Goal: Information Seeking & Learning: Learn about a topic

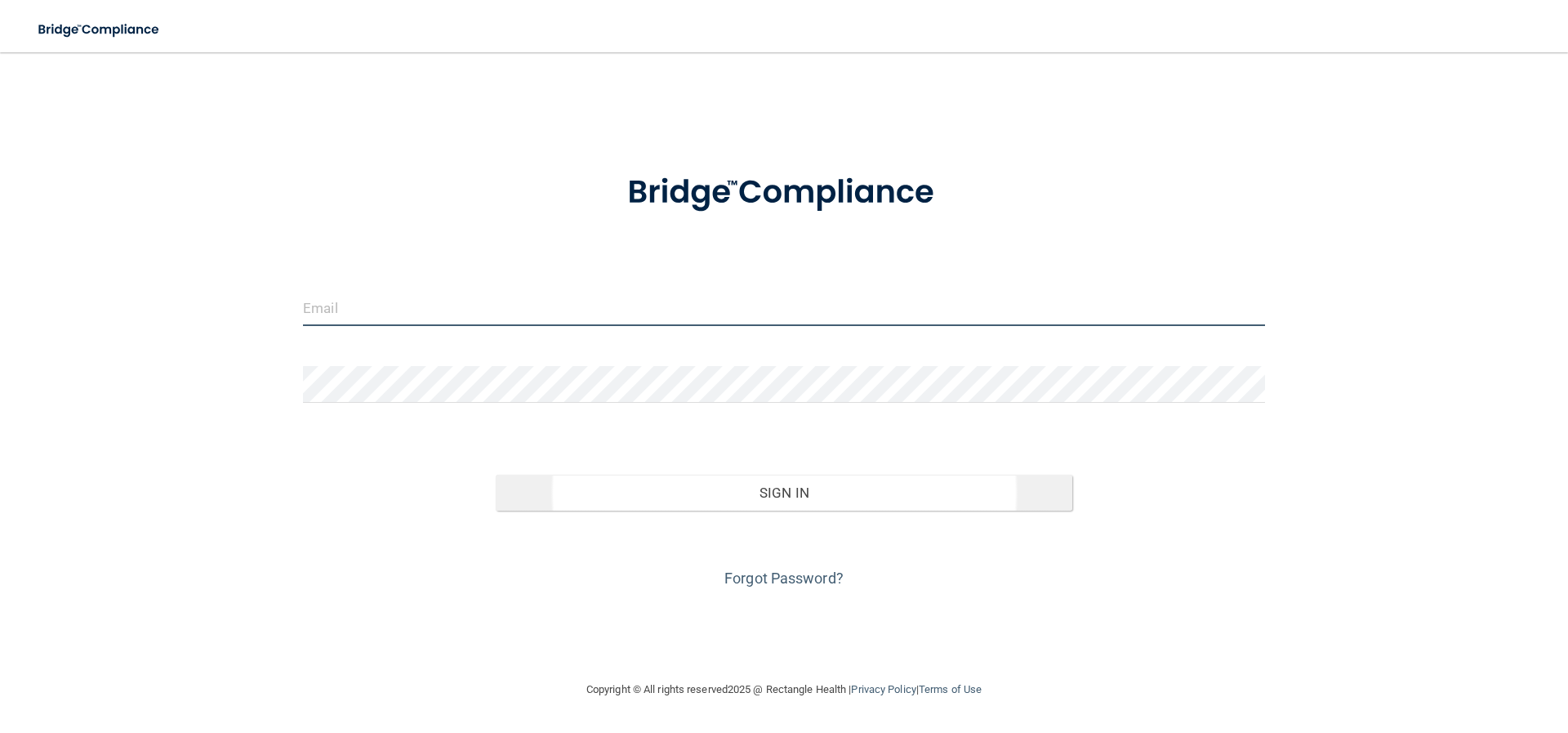
type input "[PERSON_NAME][EMAIL_ADDRESS][DOMAIN_NAME]"
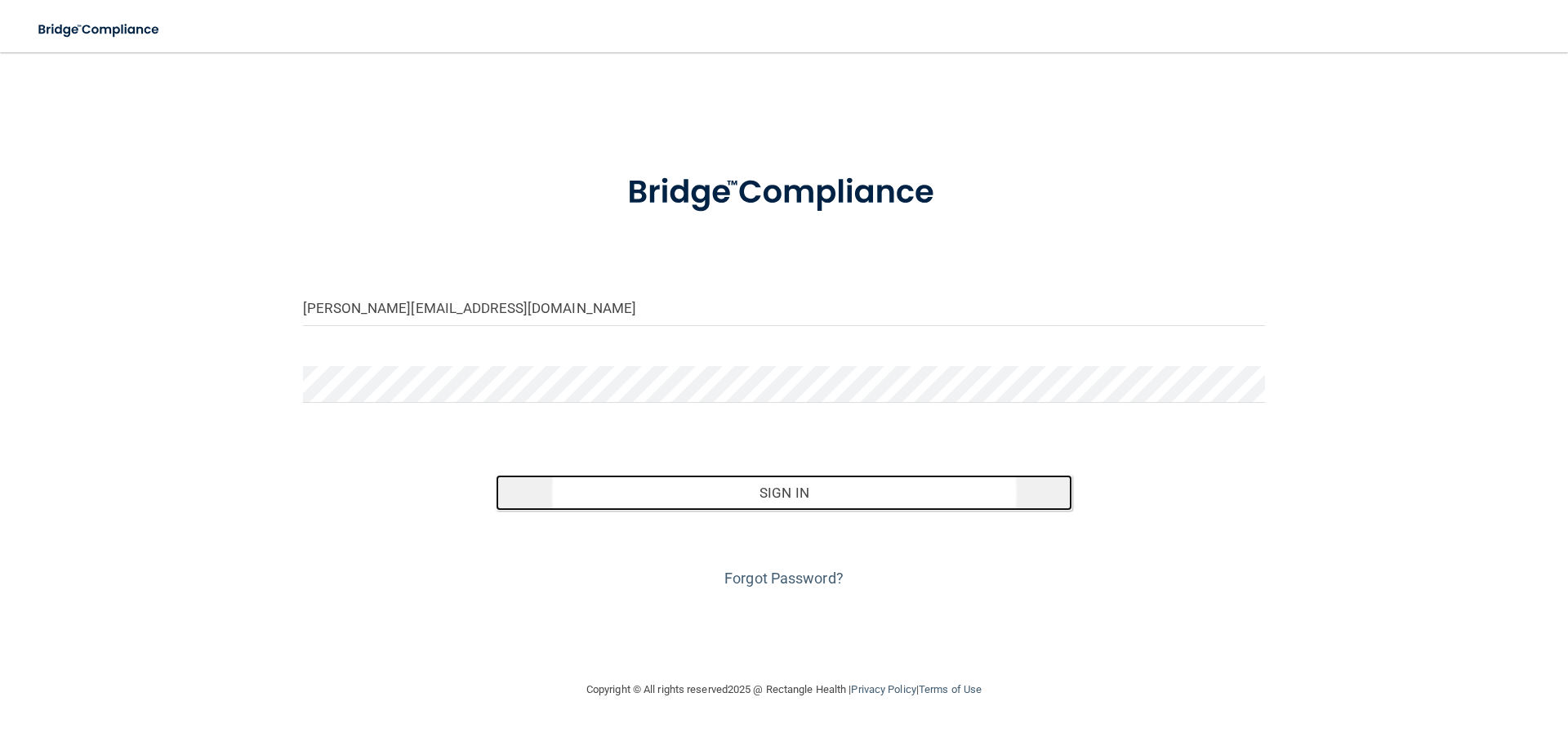
click at [767, 503] on button "Sign In" at bounding box center [784, 492] width 578 height 36
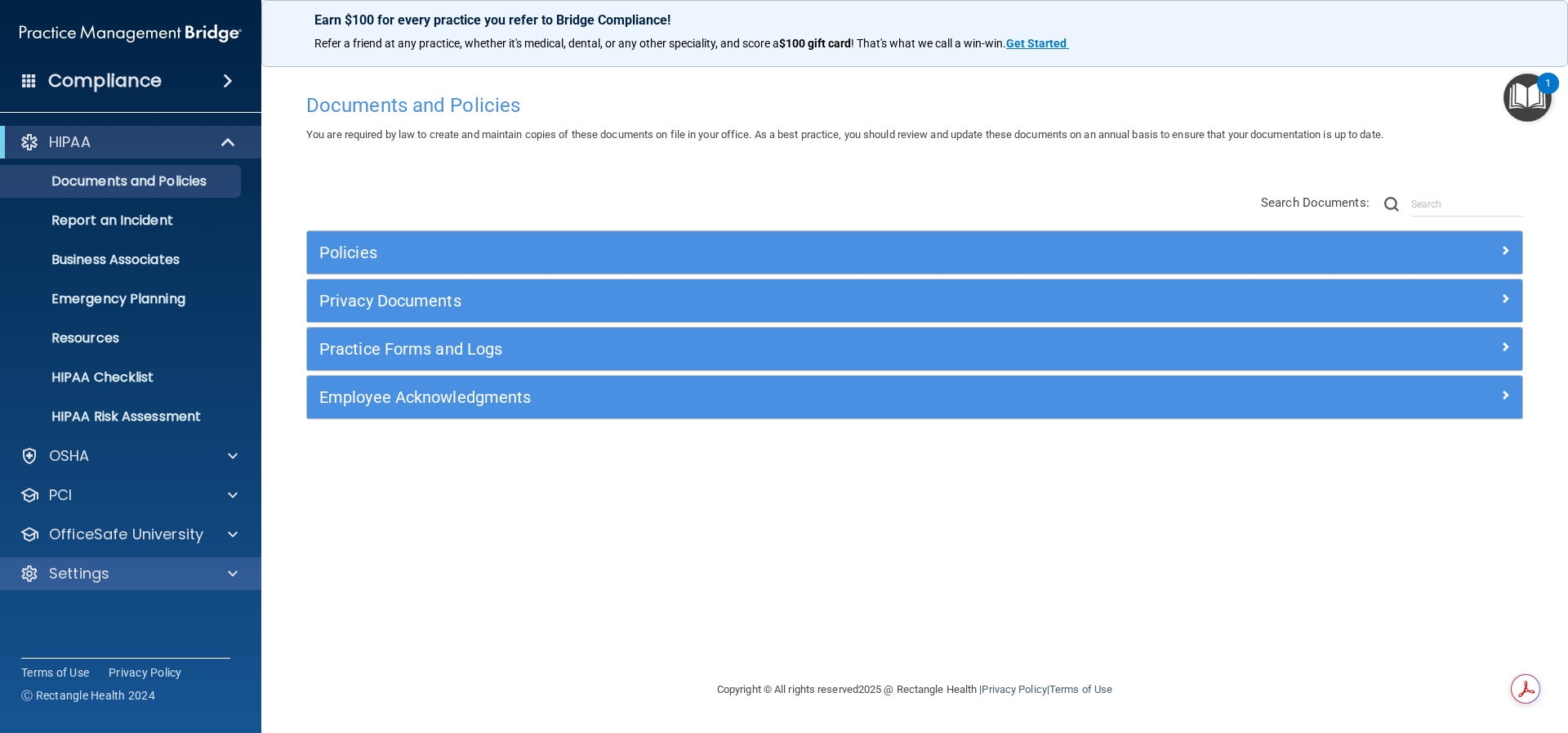
click at [165, 585] on div "Settings" at bounding box center [131, 573] width 262 height 33
click at [235, 453] on span at bounding box center [233, 456] width 10 height 20
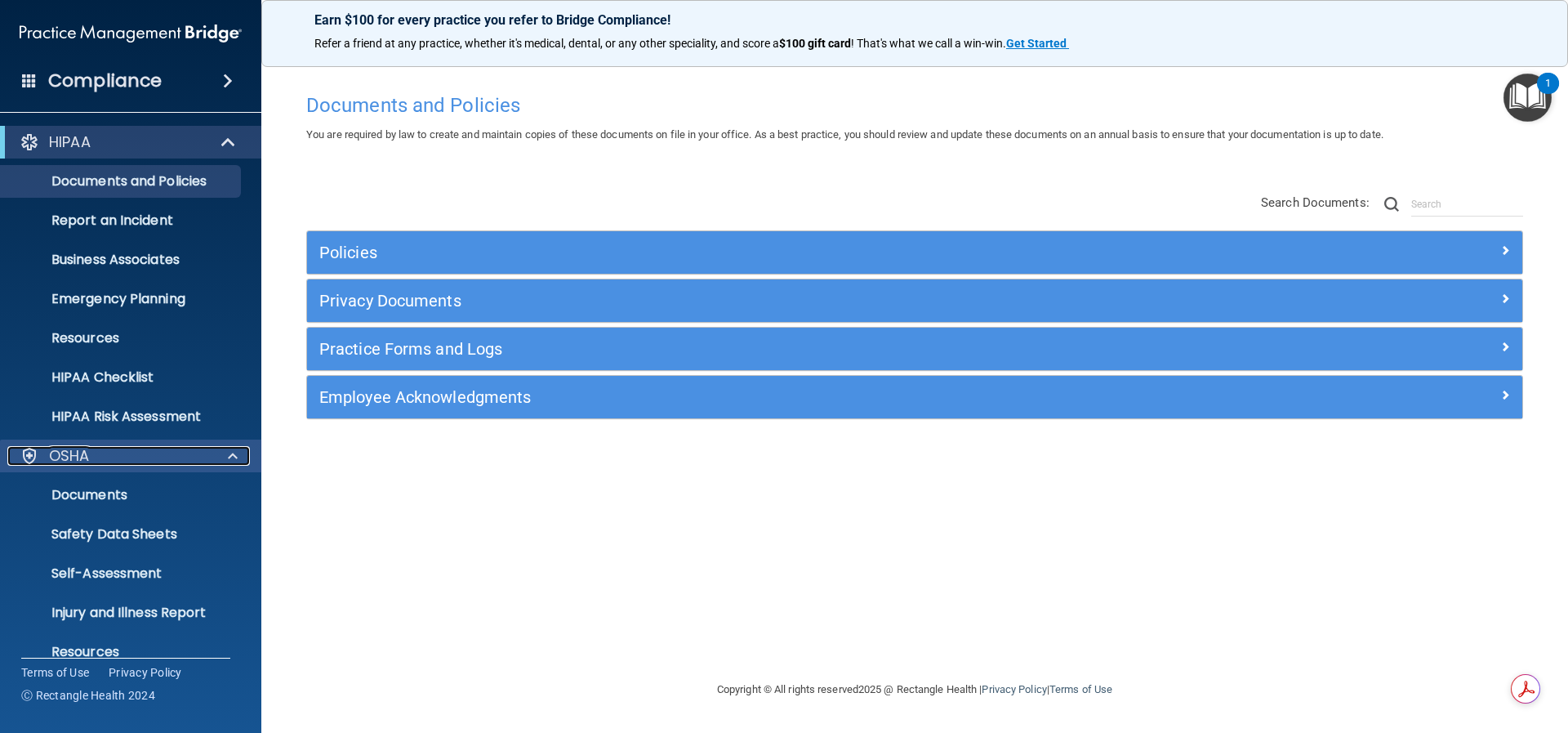
click at [231, 461] on span at bounding box center [233, 456] width 10 height 20
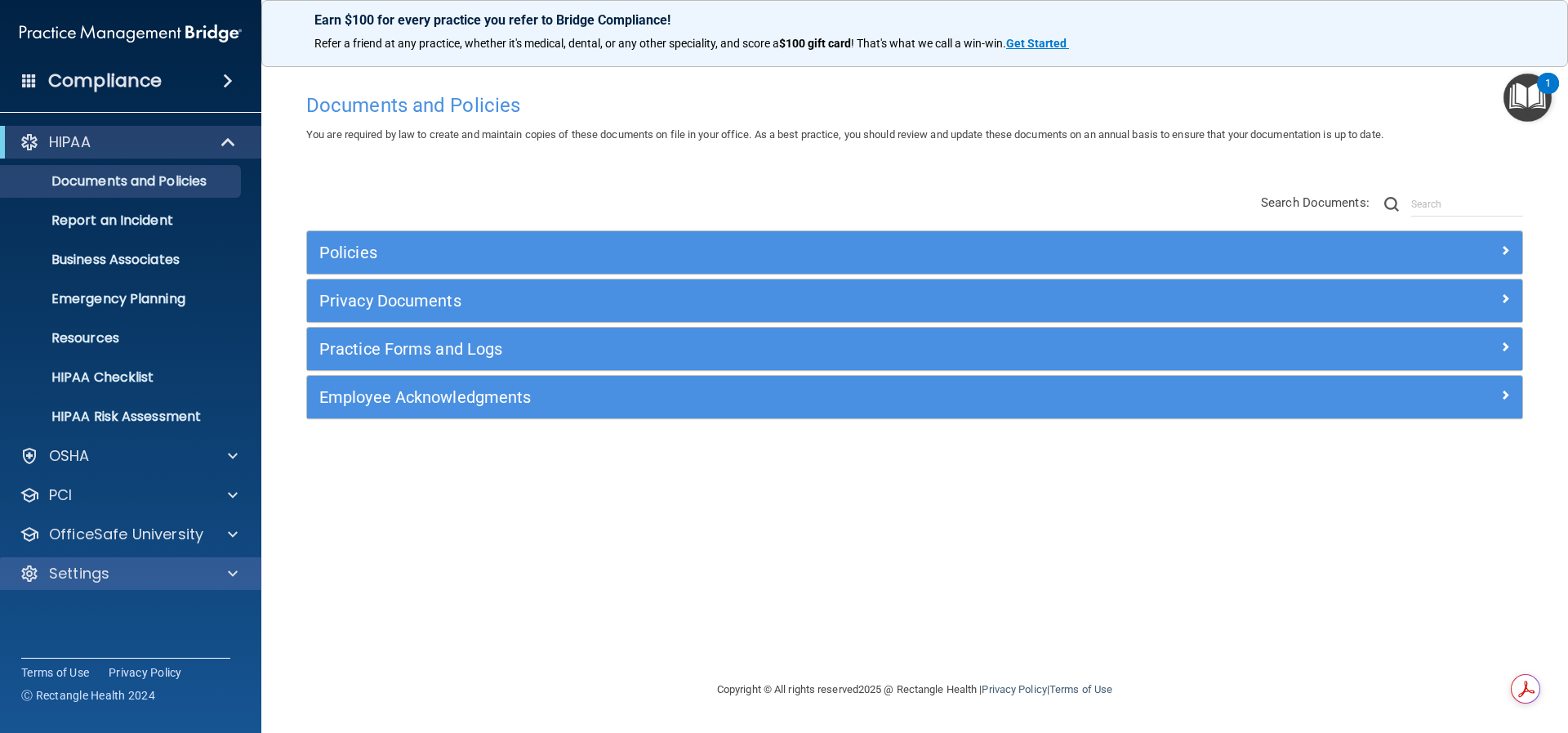
click at [228, 563] on div "Settings" at bounding box center [131, 573] width 262 height 33
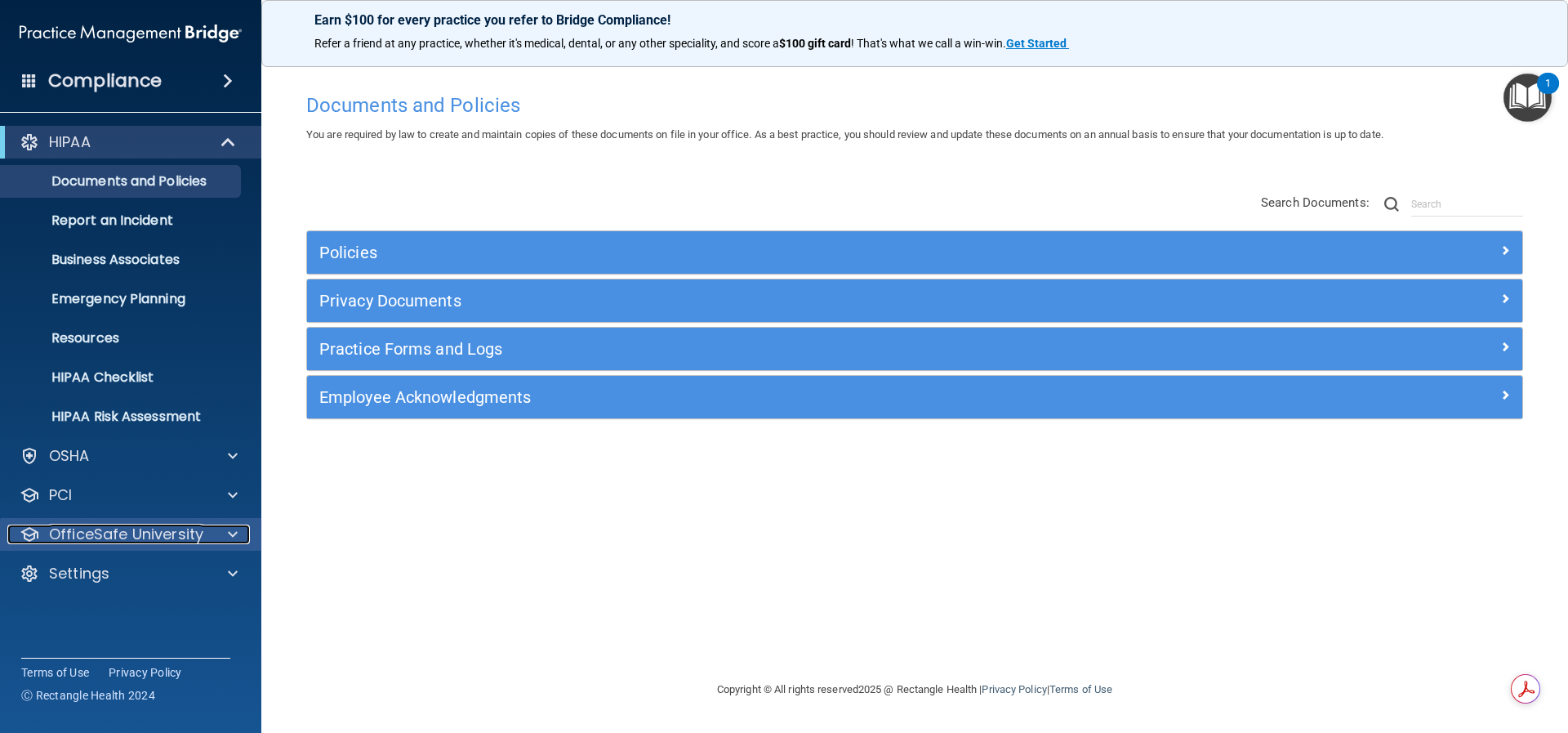
click at [236, 529] on span at bounding box center [233, 534] width 10 height 20
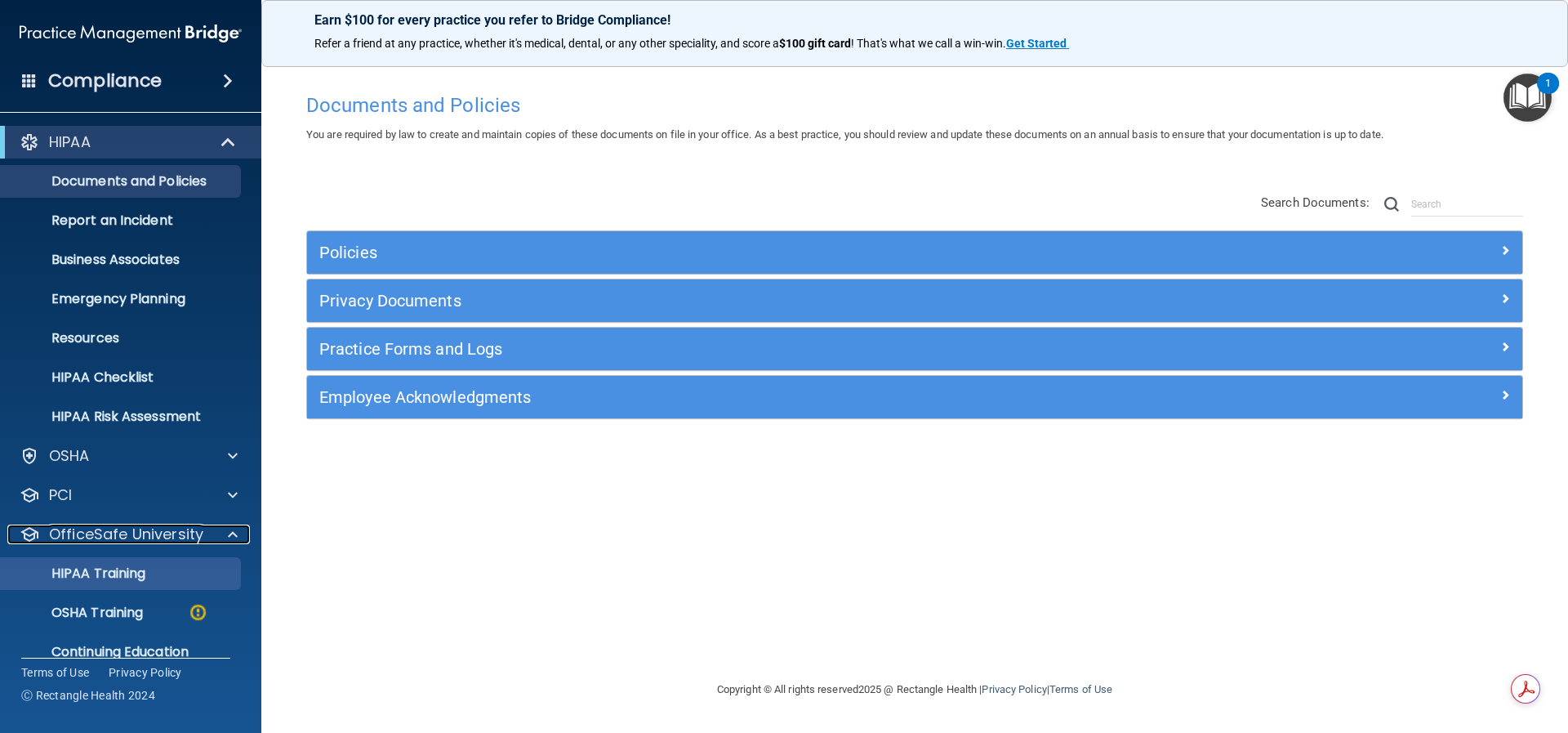
scroll to position [63, 0]
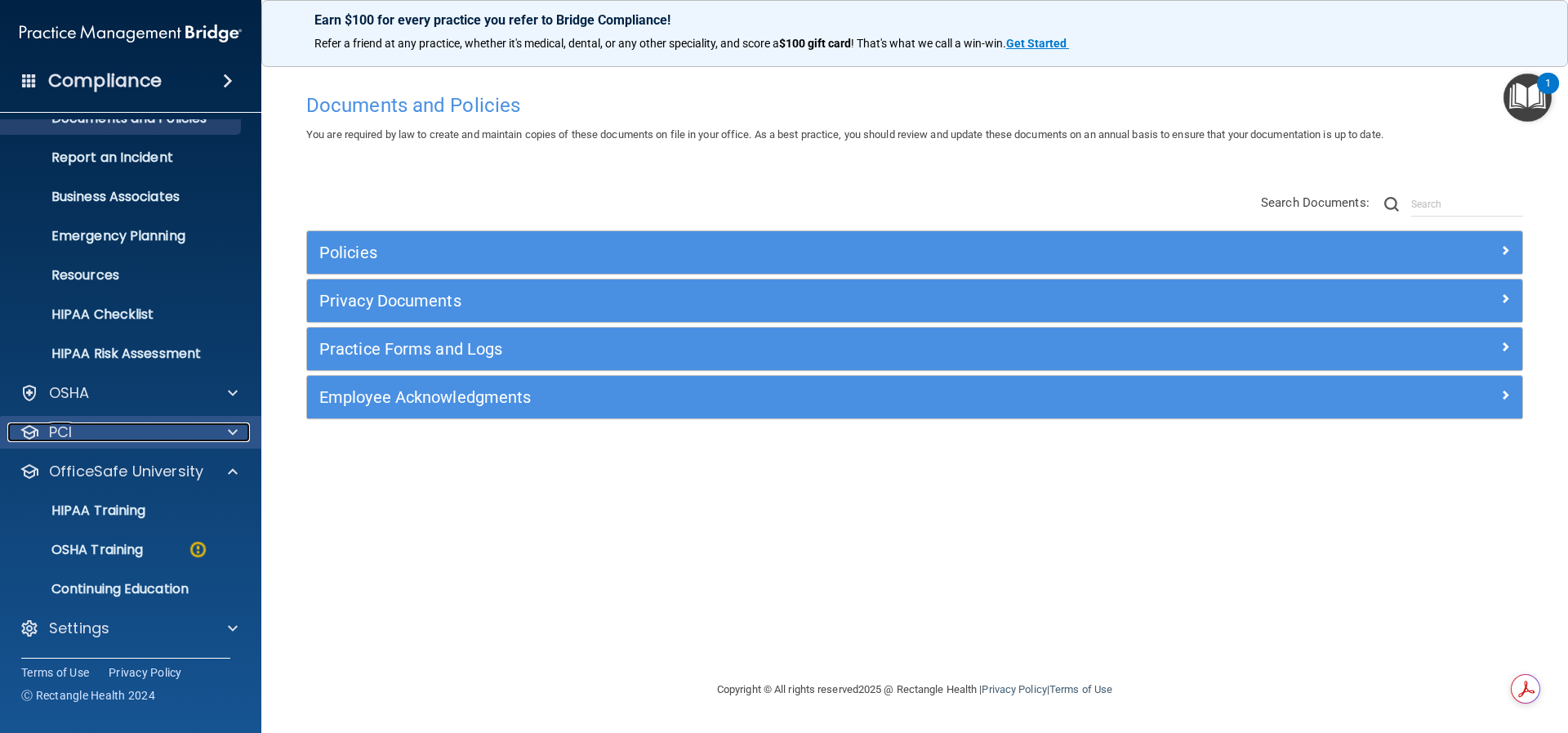
click at [234, 428] on span at bounding box center [233, 433] width 10 height 20
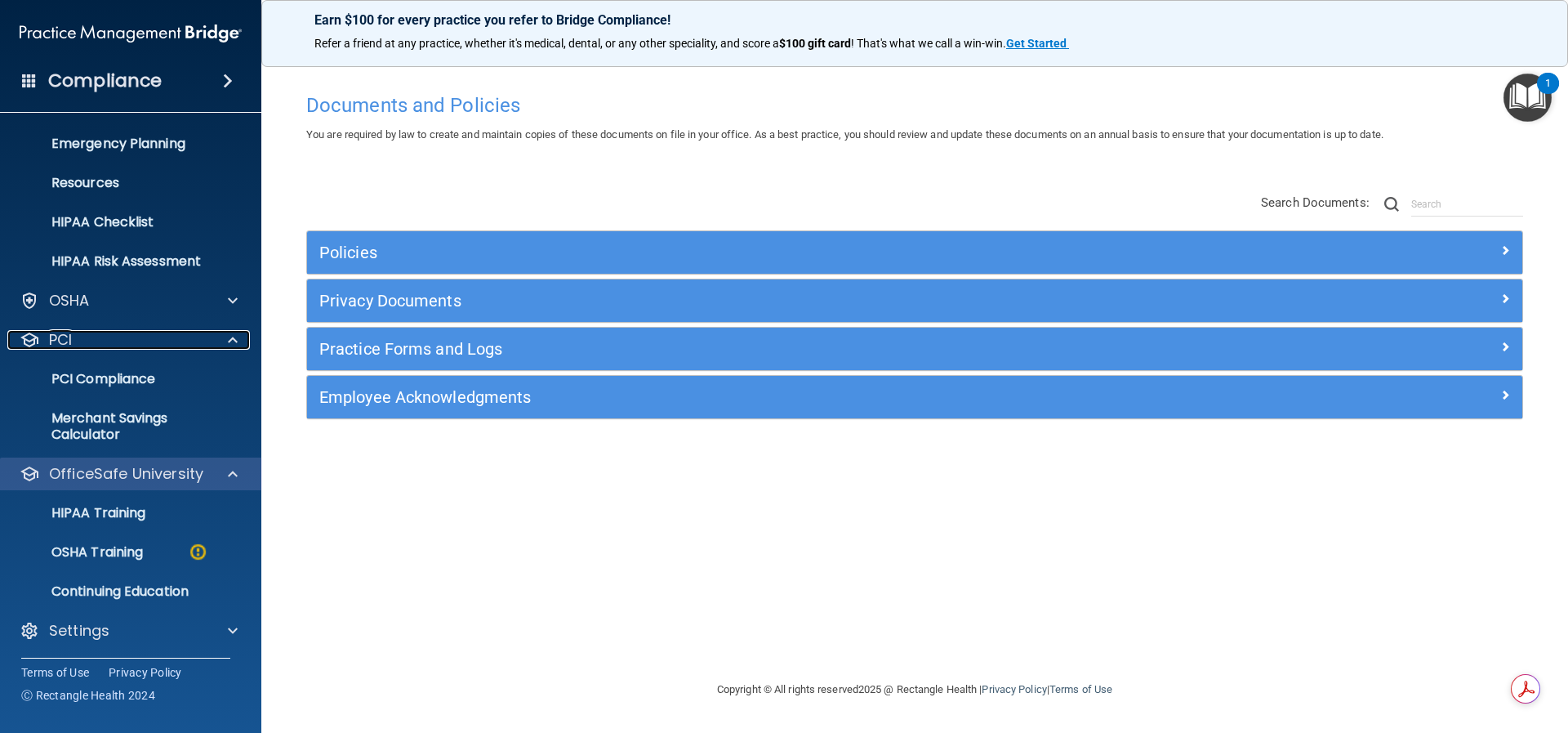
scroll to position [158, 0]
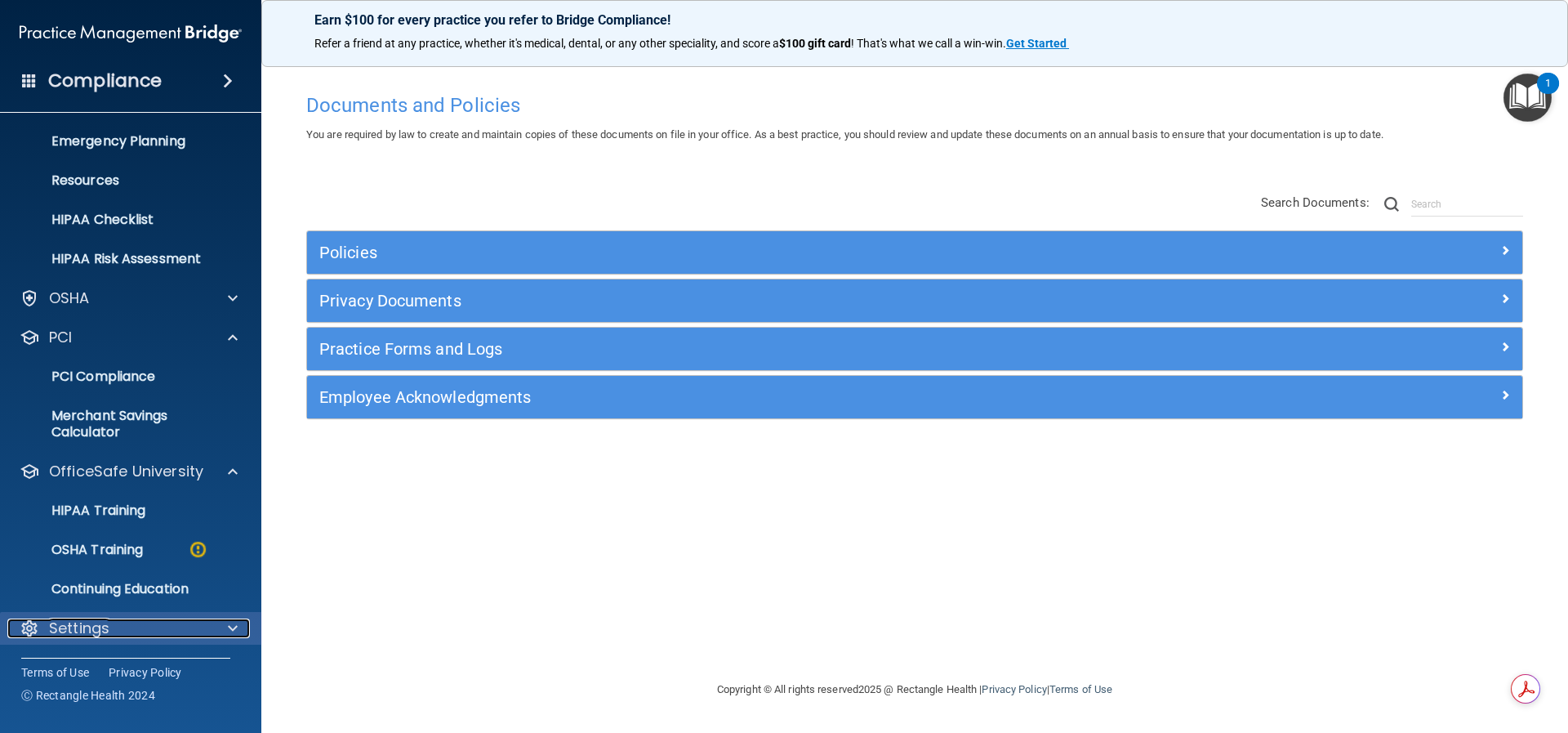
drag, startPoint x: 220, startPoint y: 626, endPoint x: 230, endPoint y: 629, distance: 10.4
click at [221, 626] on div at bounding box center [230, 629] width 41 height 20
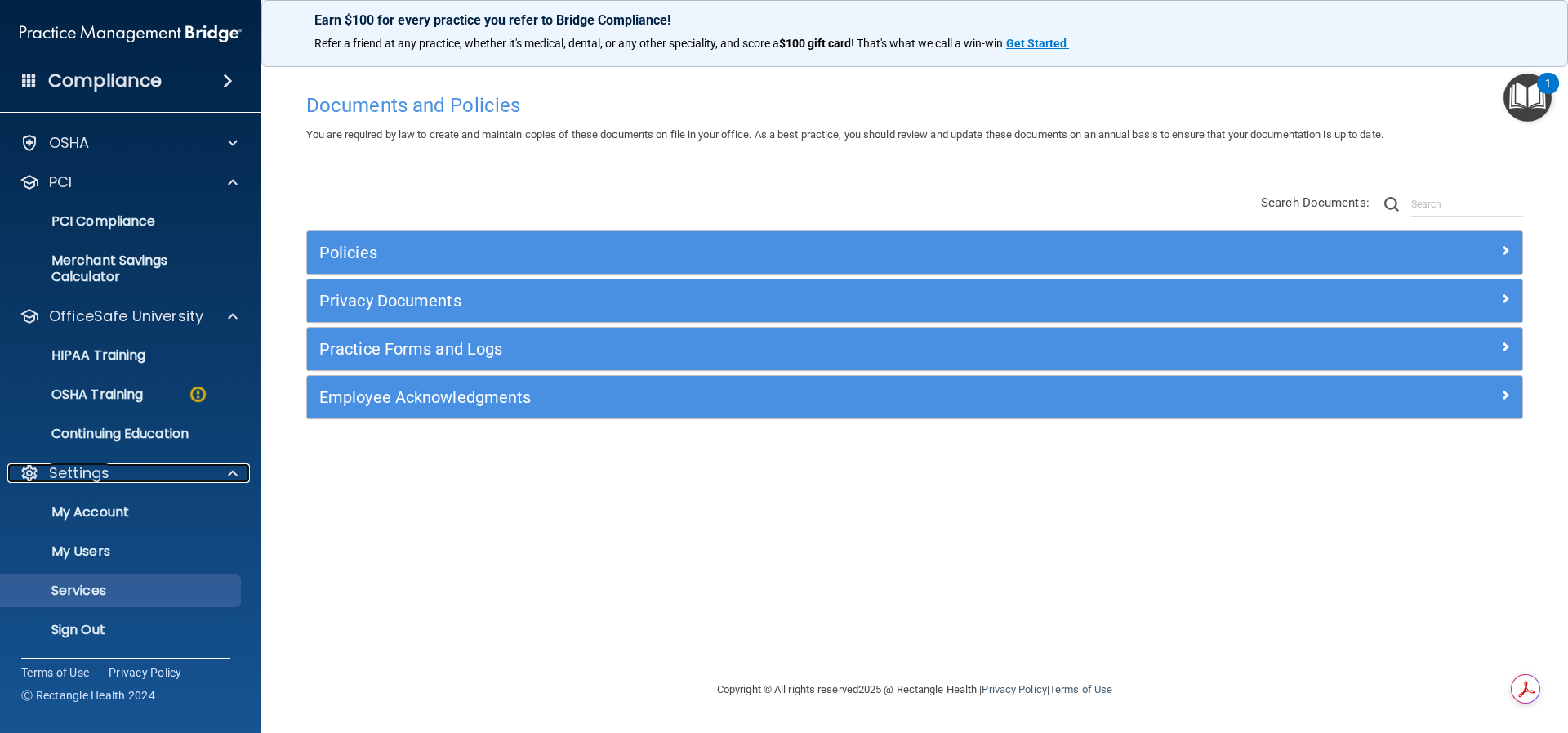
scroll to position [314, 0]
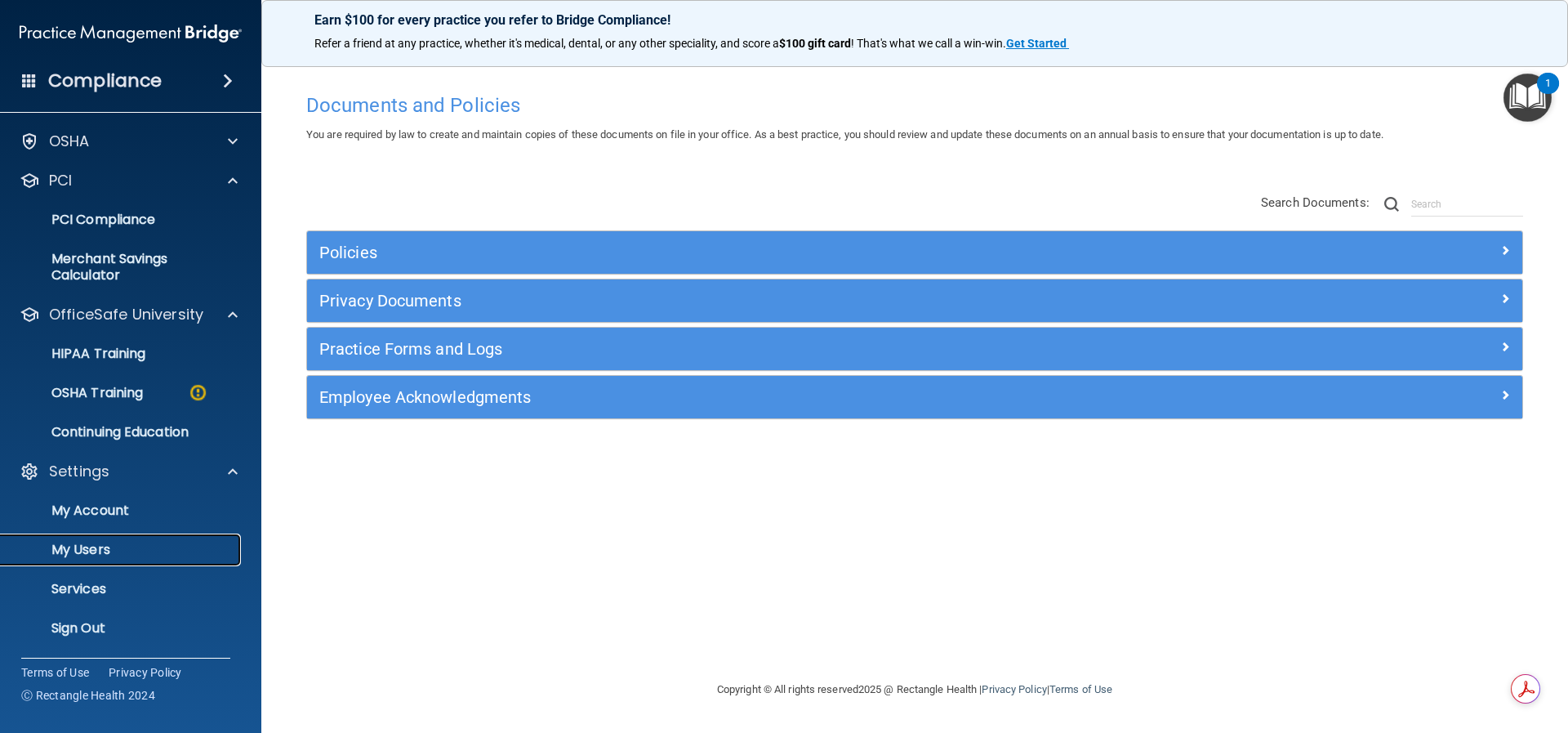
click at [80, 545] on p "My Users" at bounding box center [122, 550] width 223 height 16
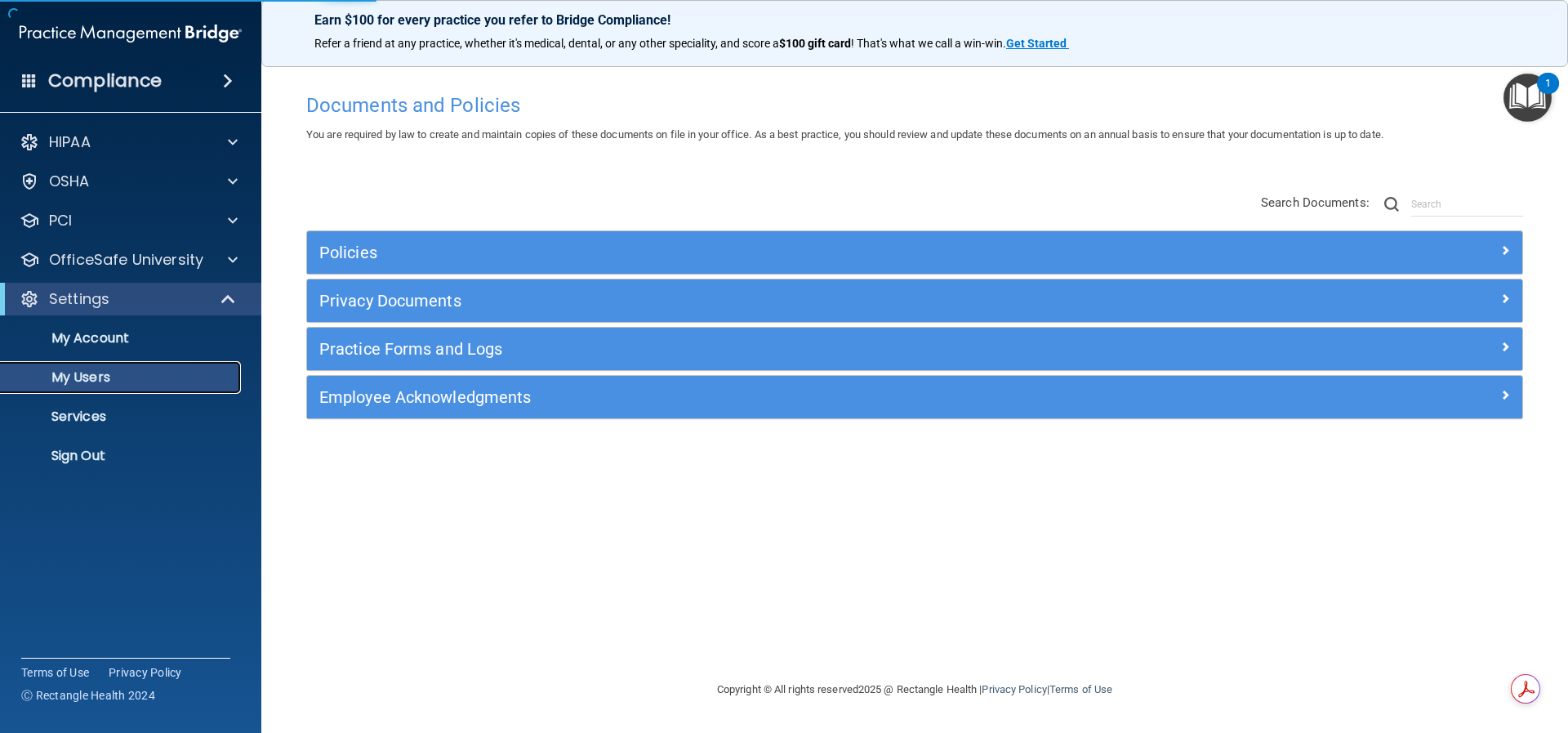
click at [80, 377] on p "My Users" at bounding box center [122, 377] width 223 height 16
select select "20"
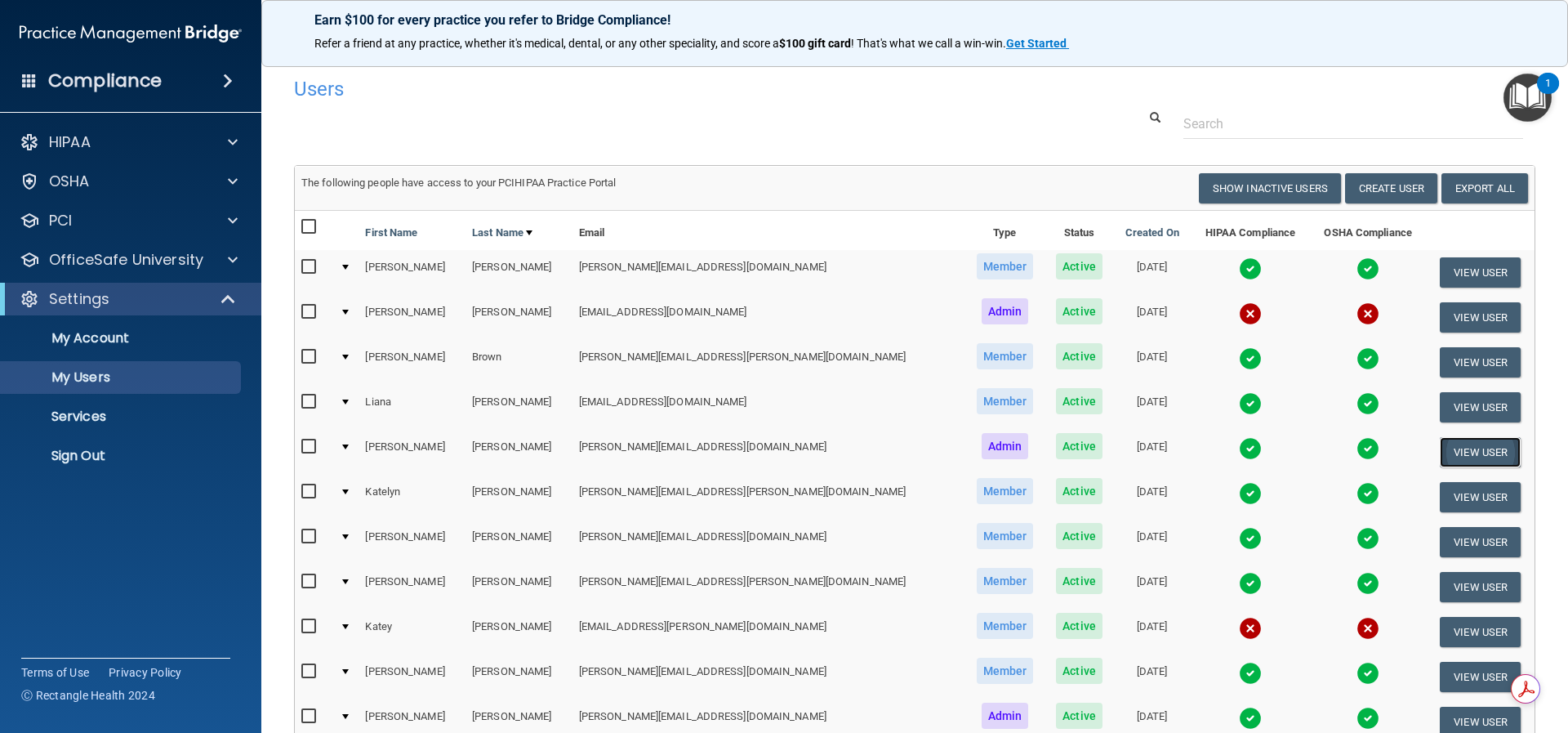
click at [1453, 453] on button "View User" at bounding box center [1480, 452] width 81 height 30
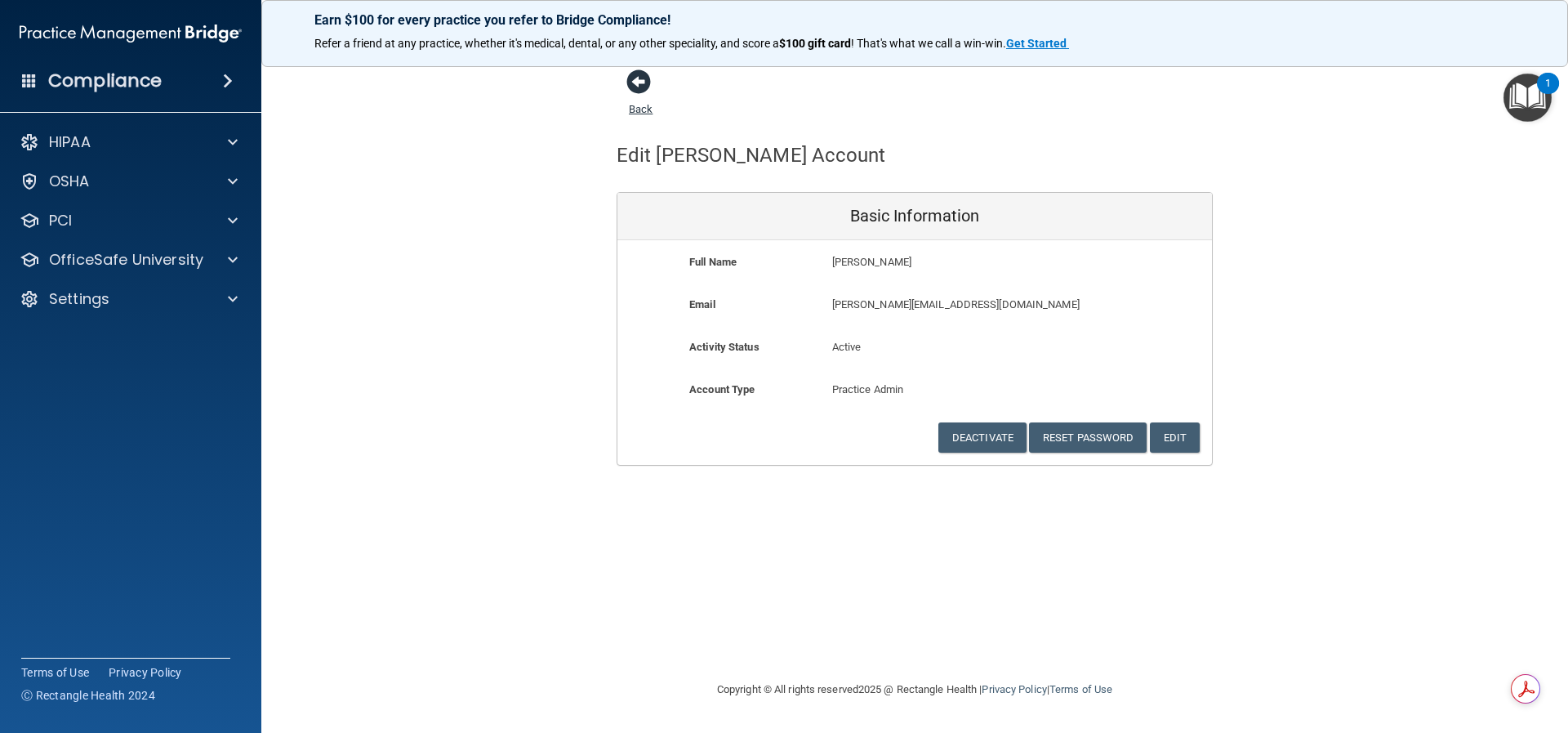
click at [638, 80] on span at bounding box center [638, 82] width 25 height 25
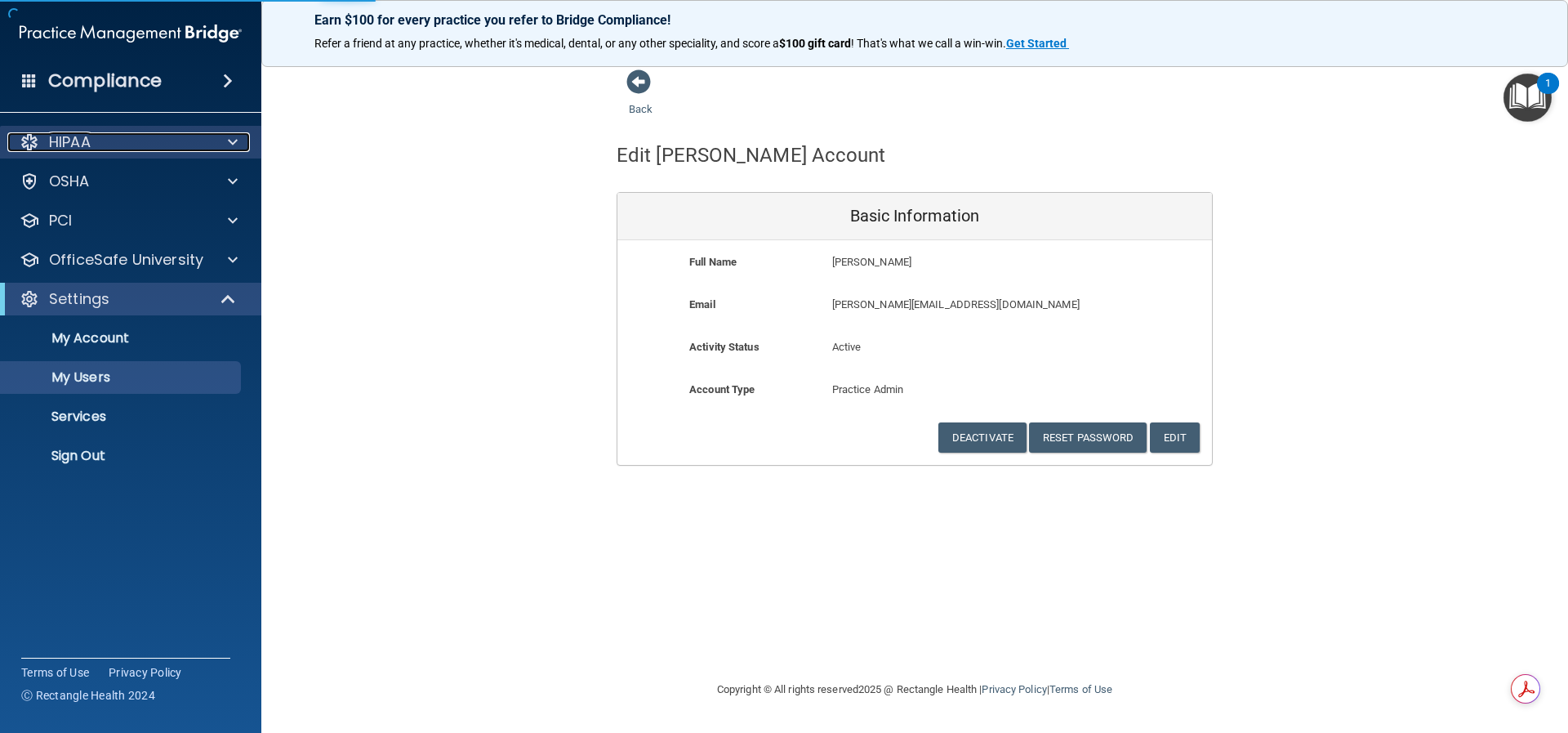
click at [72, 142] on p "HIPAA" at bounding box center [70, 142] width 42 height 20
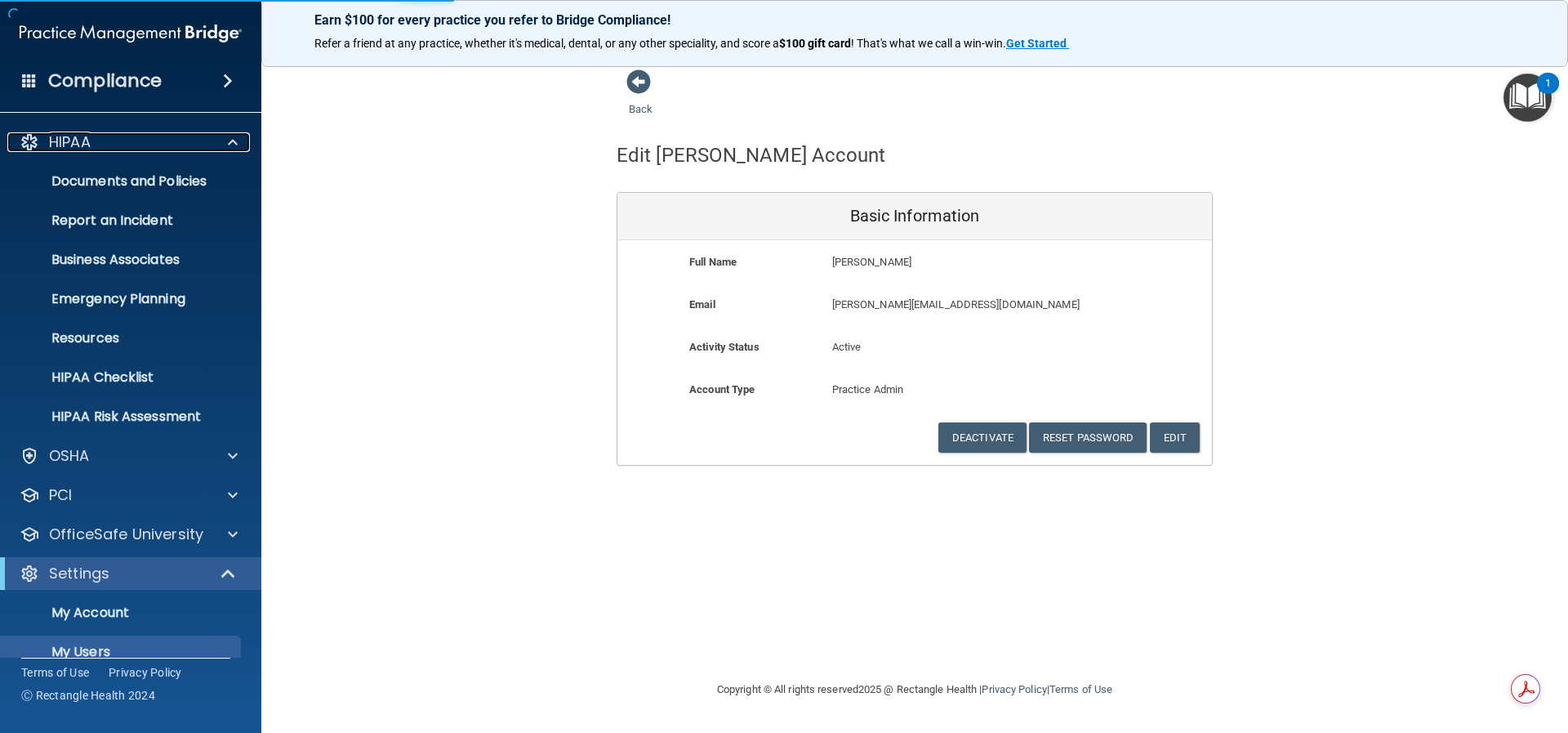
select select "20"
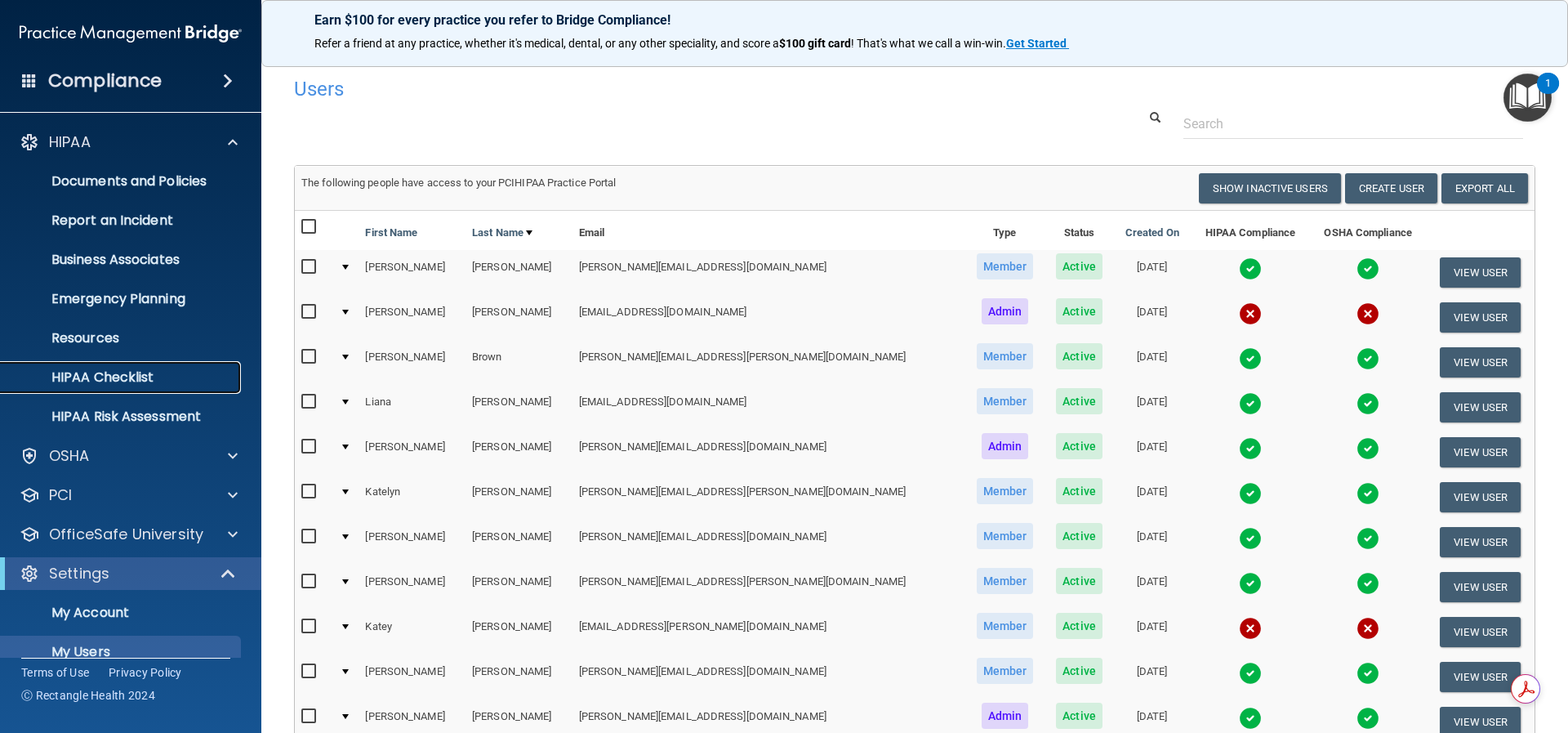
click at [98, 382] on p "HIPAA Checklist" at bounding box center [122, 377] width 223 height 16
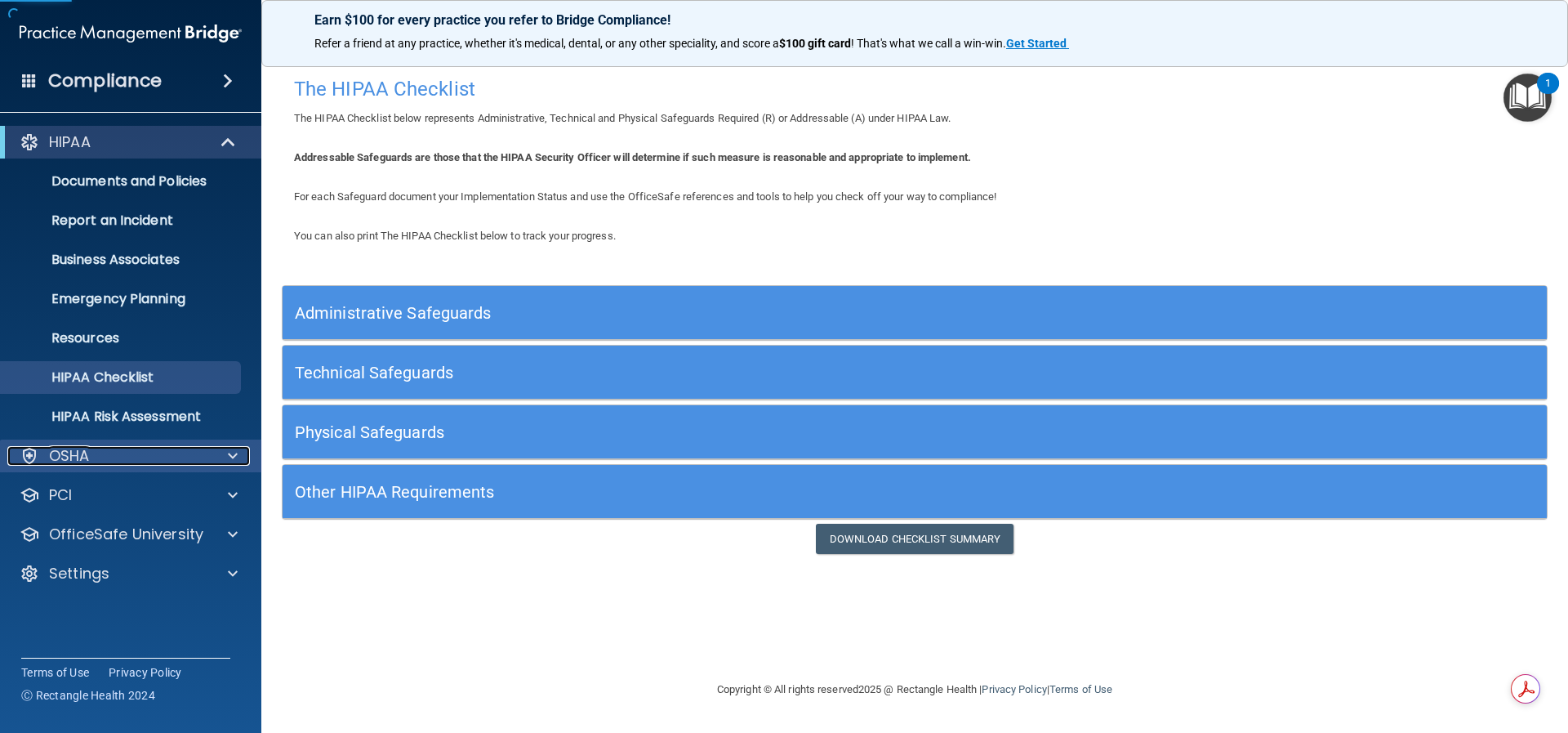
click at [92, 461] on div "OSHA" at bounding box center [108, 456] width 203 height 20
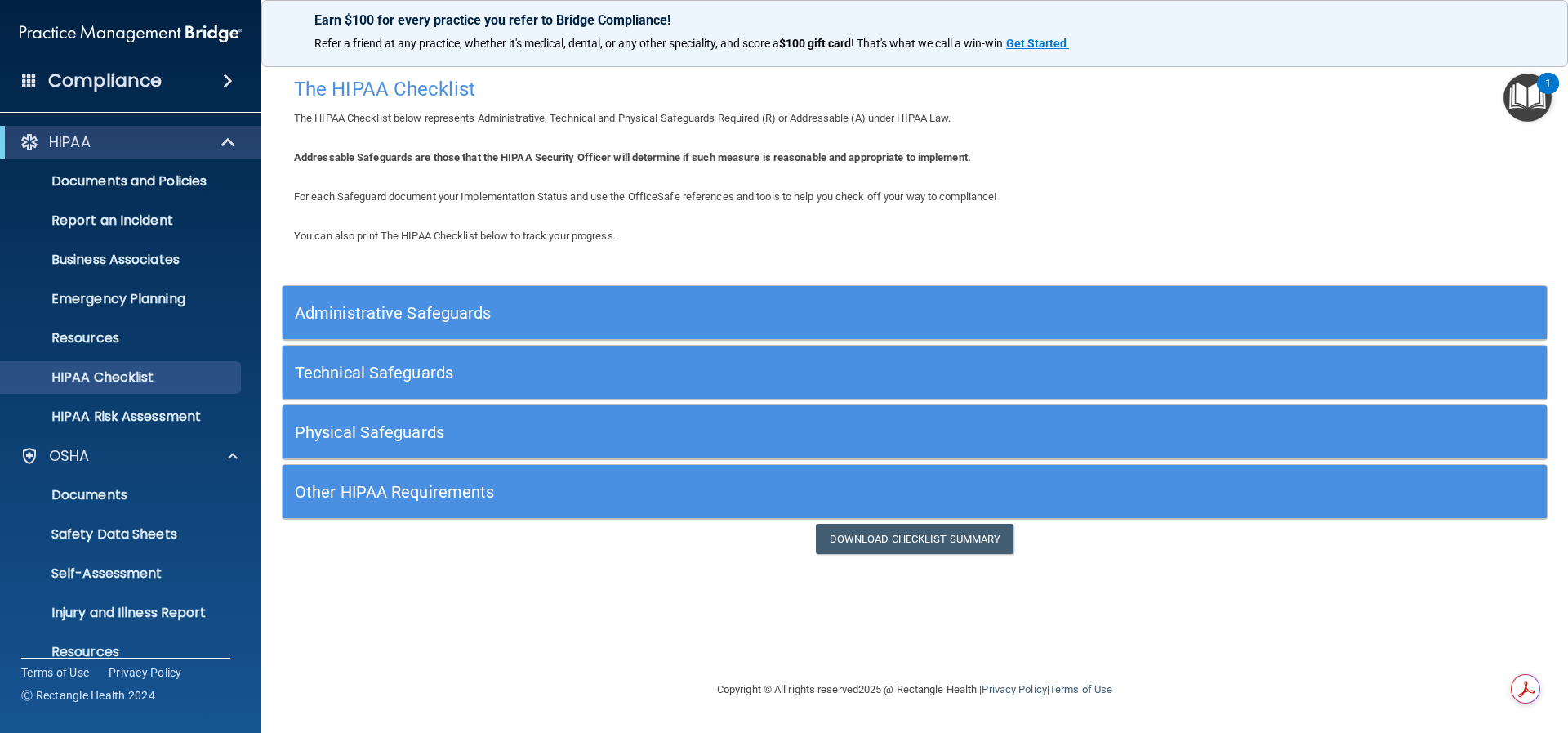
click at [209, 80] on div "Compliance" at bounding box center [130, 81] width 261 height 36
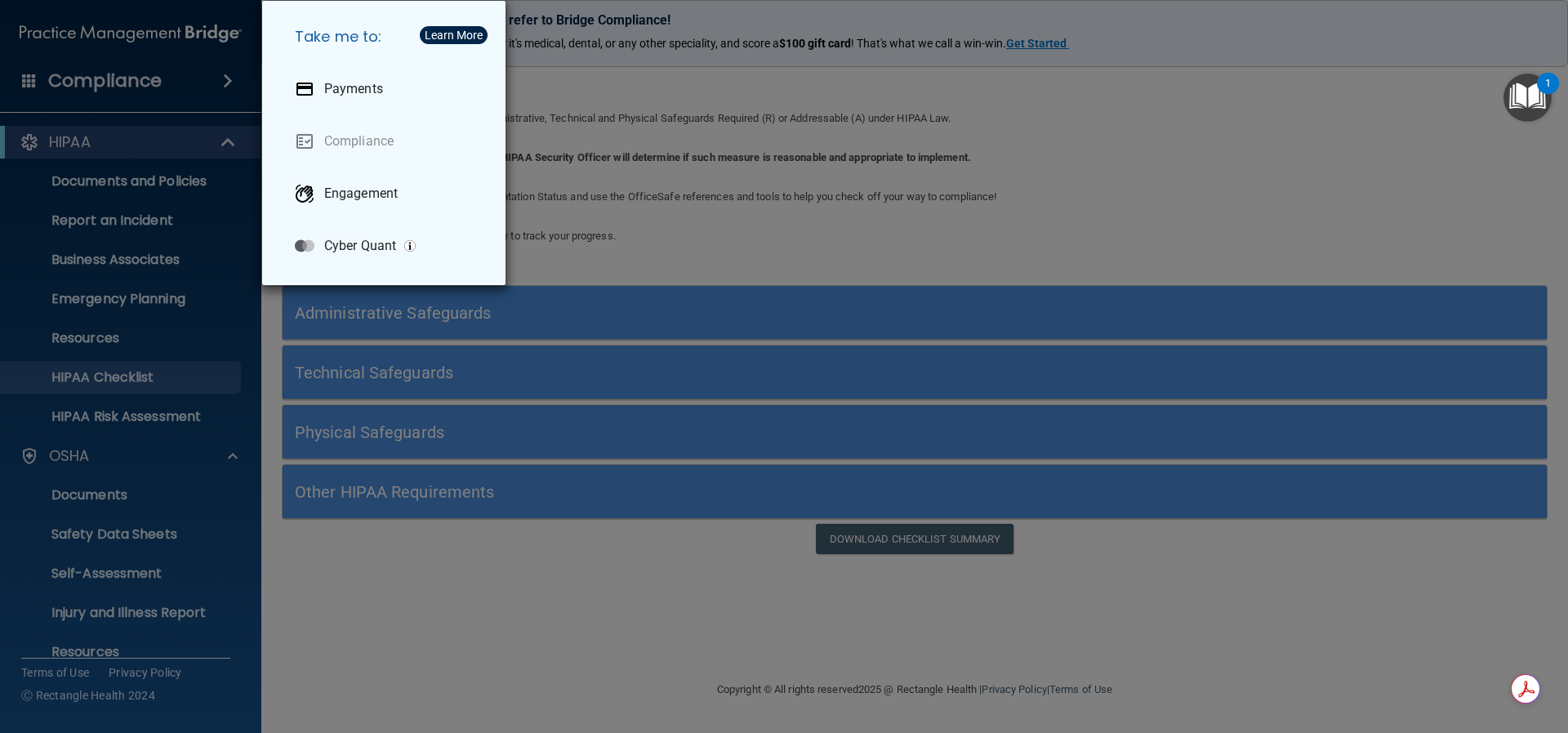
click at [76, 137] on div "Take me to: Payments Compliance Engagement Cyber Quant" at bounding box center [784, 366] width 1568 height 733
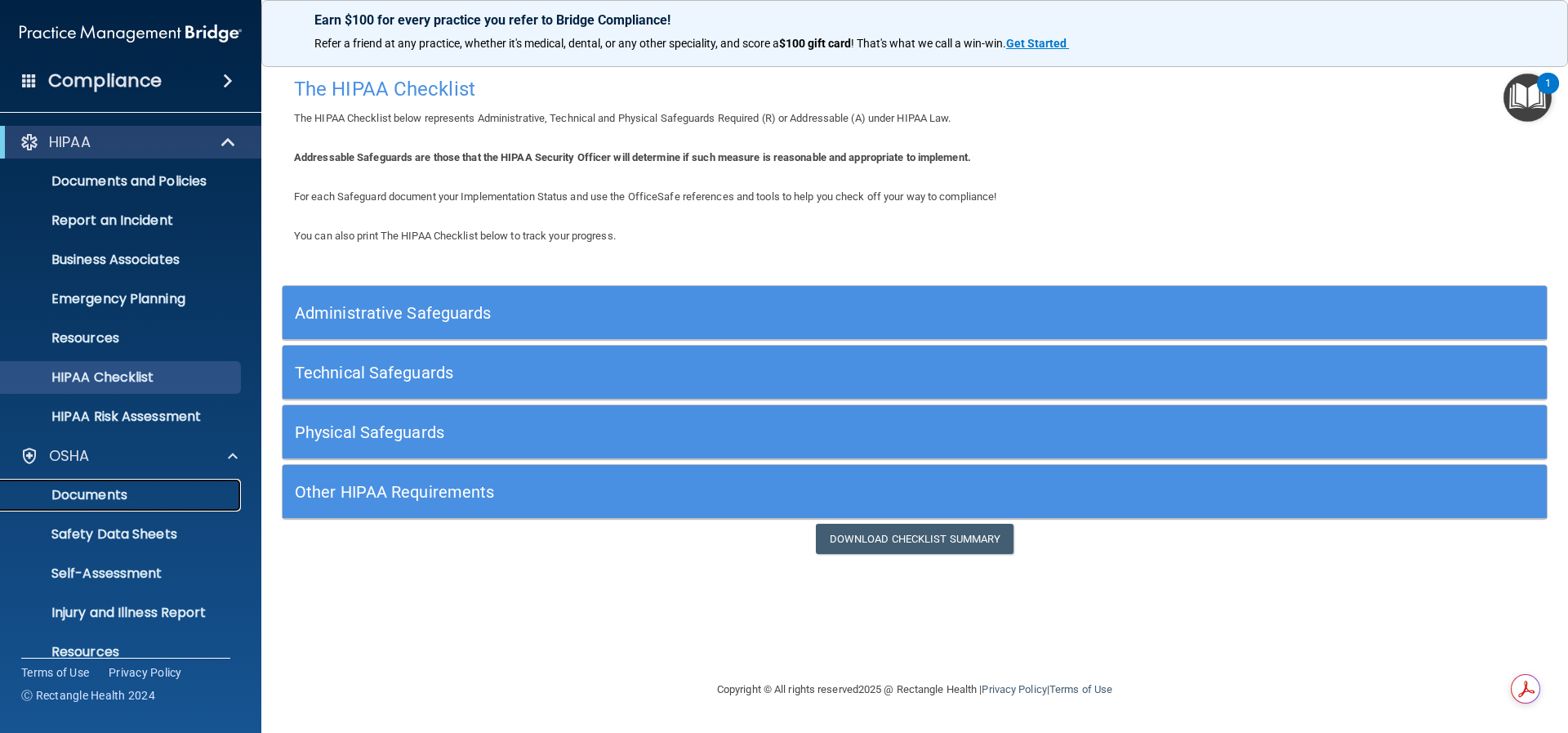
click at [127, 495] on p "Documents" at bounding box center [122, 495] width 223 height 16
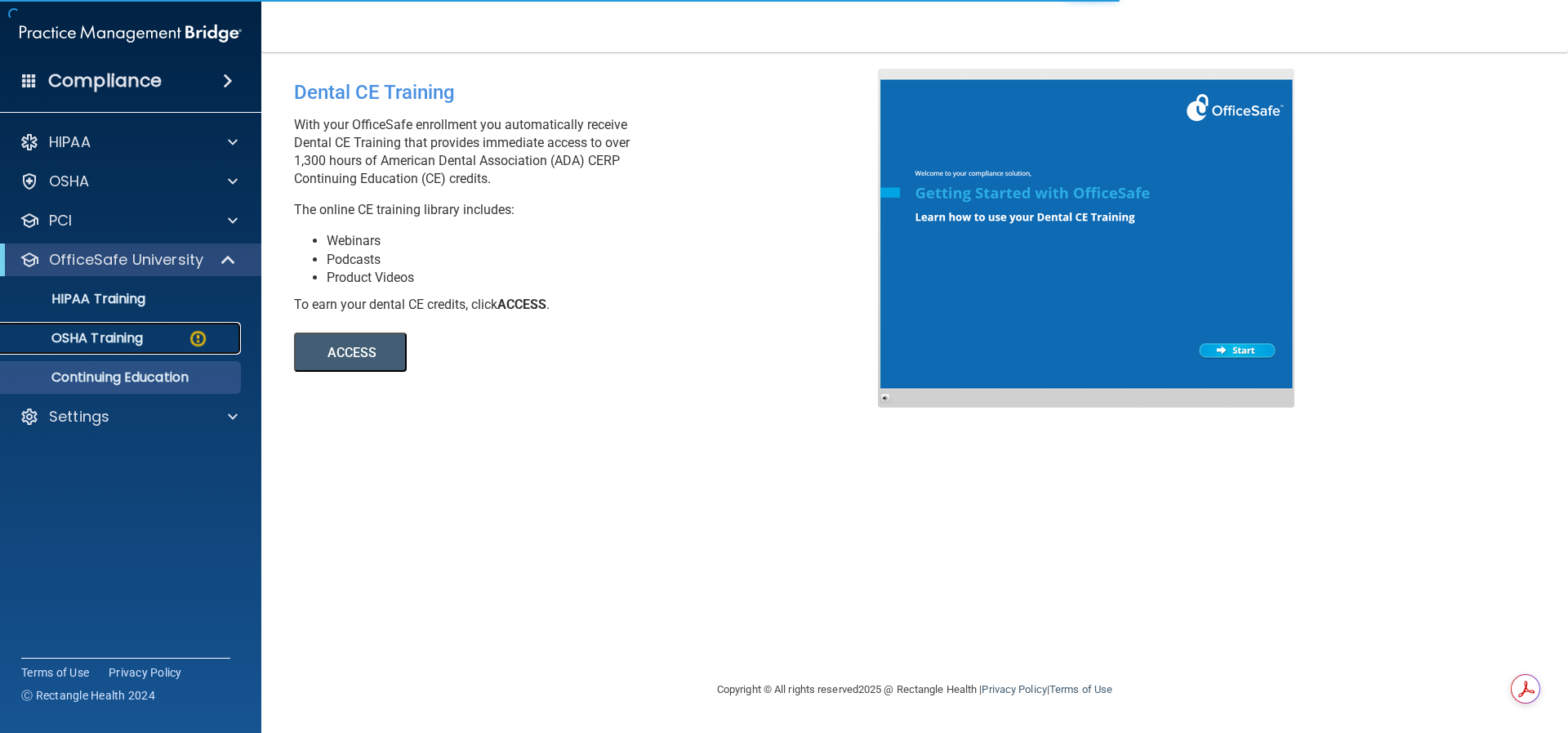
click at [135, 341] on p "OSHA Training" at bounding box center [77, 338] width 132 height 16
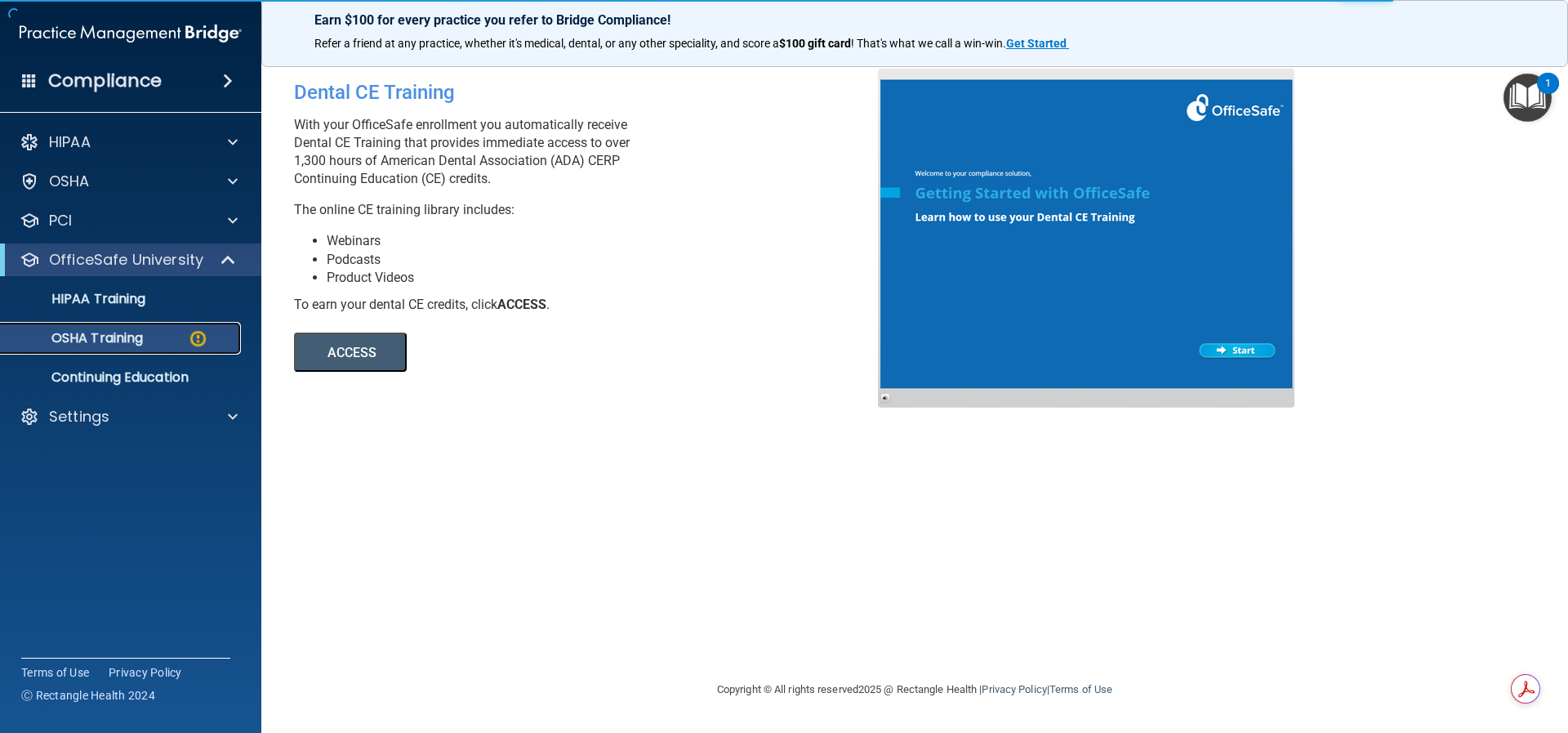
click at [194, 342] on img at bounding box center [198, 338] width 21 height 21
click at [87, 341] on p "OSHA Training" at bounding box center [77, 338] width 132 height 16
click at [55, 373] on p "Continuing Education" at bounding box center [122, 377] width 223 height 16
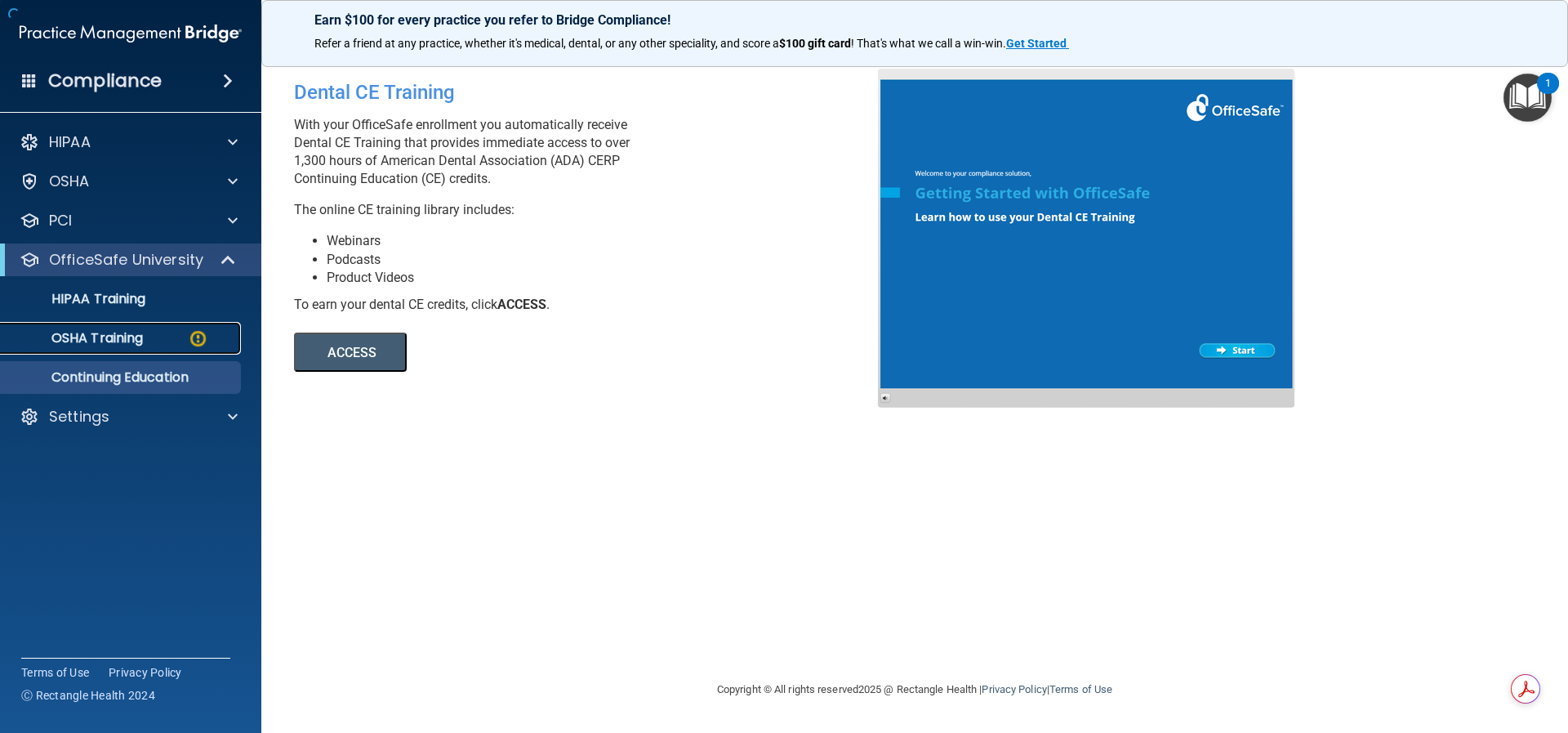
click at [72, 342] on p "OSHA Training" at bounding box center [77, 338] width 132 height 16
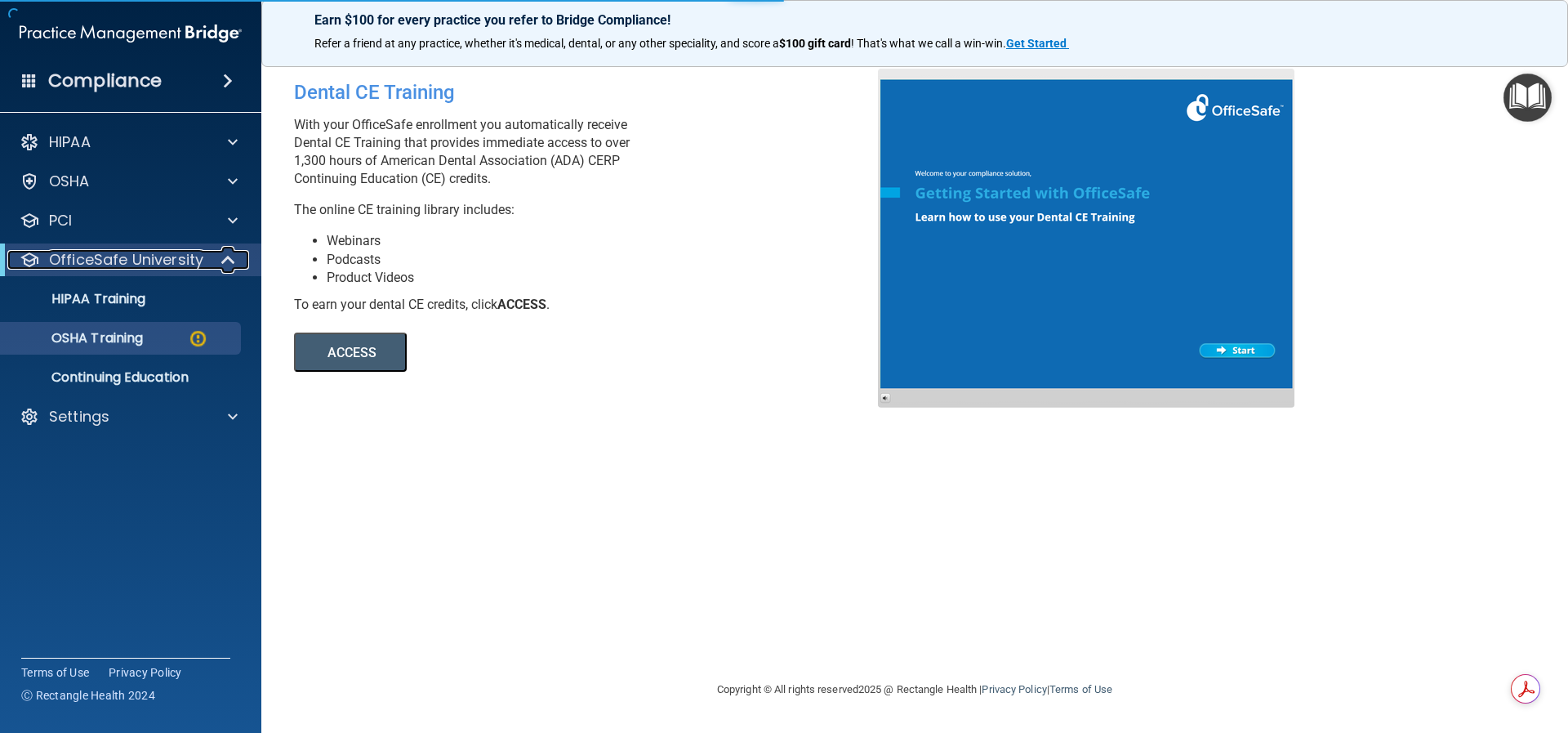
click at [57, 256] on p "OfficeSafe University" at bounding box center [125, 260] width 154 height 20
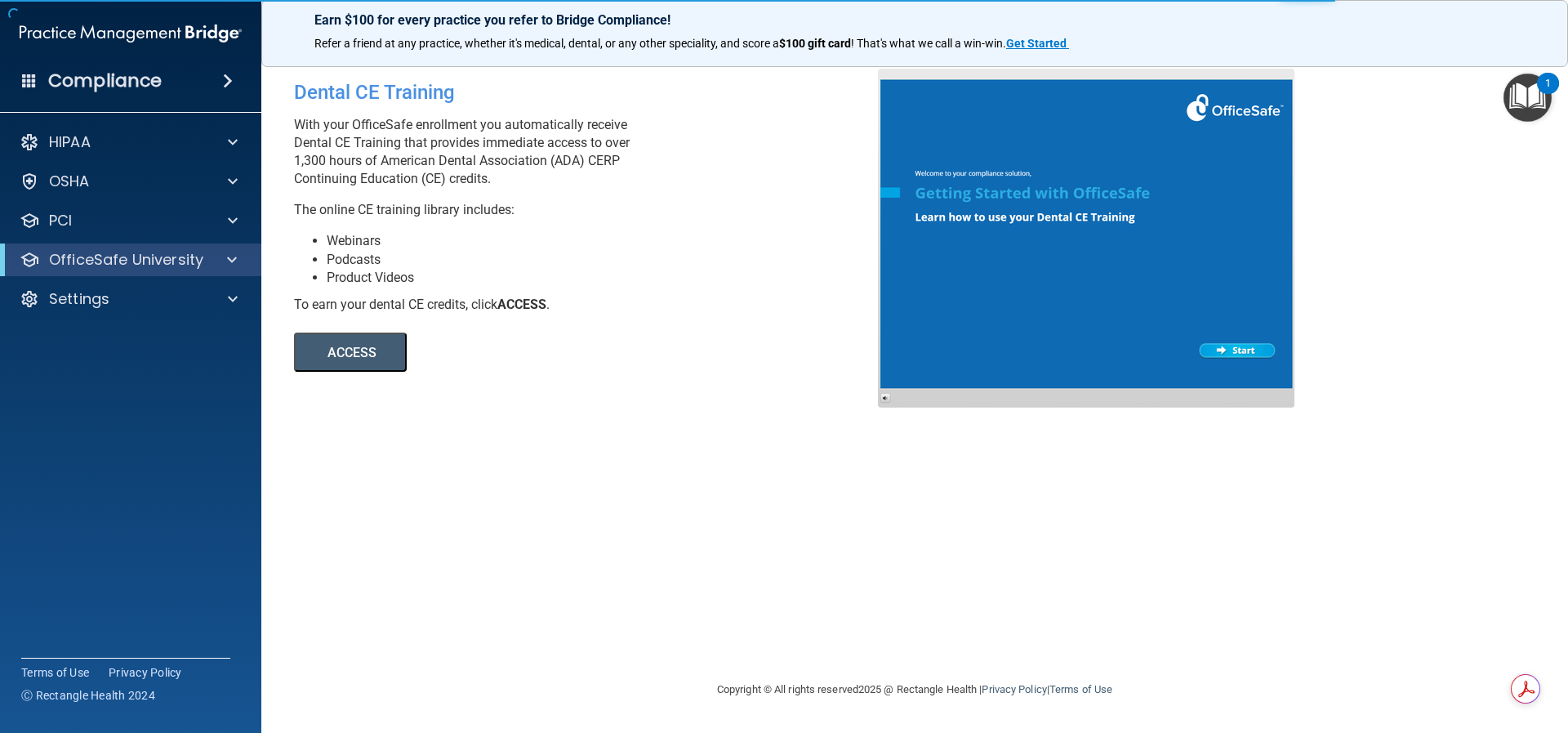
click at [67, 270] on div "OfficeSafe University" at bounding box center [130, 260] width 261 height 33
click at [69, 258] on p "OfficeSafe University" at bounding box center [125, 260] width 154 height 20
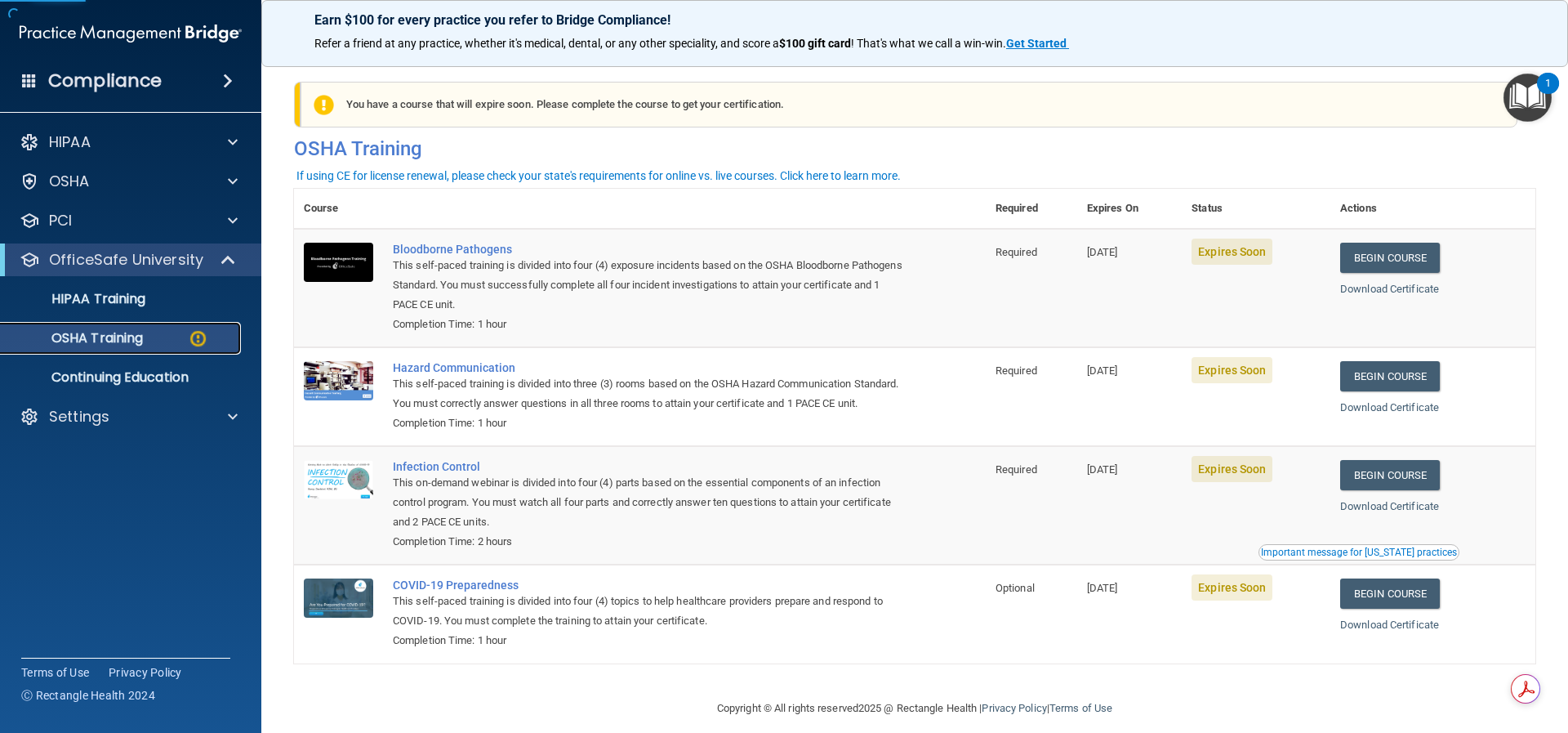
click at [71, 331] on p "OSHA Training" at bounding box center [77, 338] width 132 height 16
click at [1405, 371] on link "Begin Course" at bounding box center [1390, 376] width 99 height 30
click at [1372, 490] on link "Begin Course" at bounding box center [1390, 474] width 99 height 30
click at [111, 147] on div "HIPAA" at bounding box center [108, 142] width 203 height 20
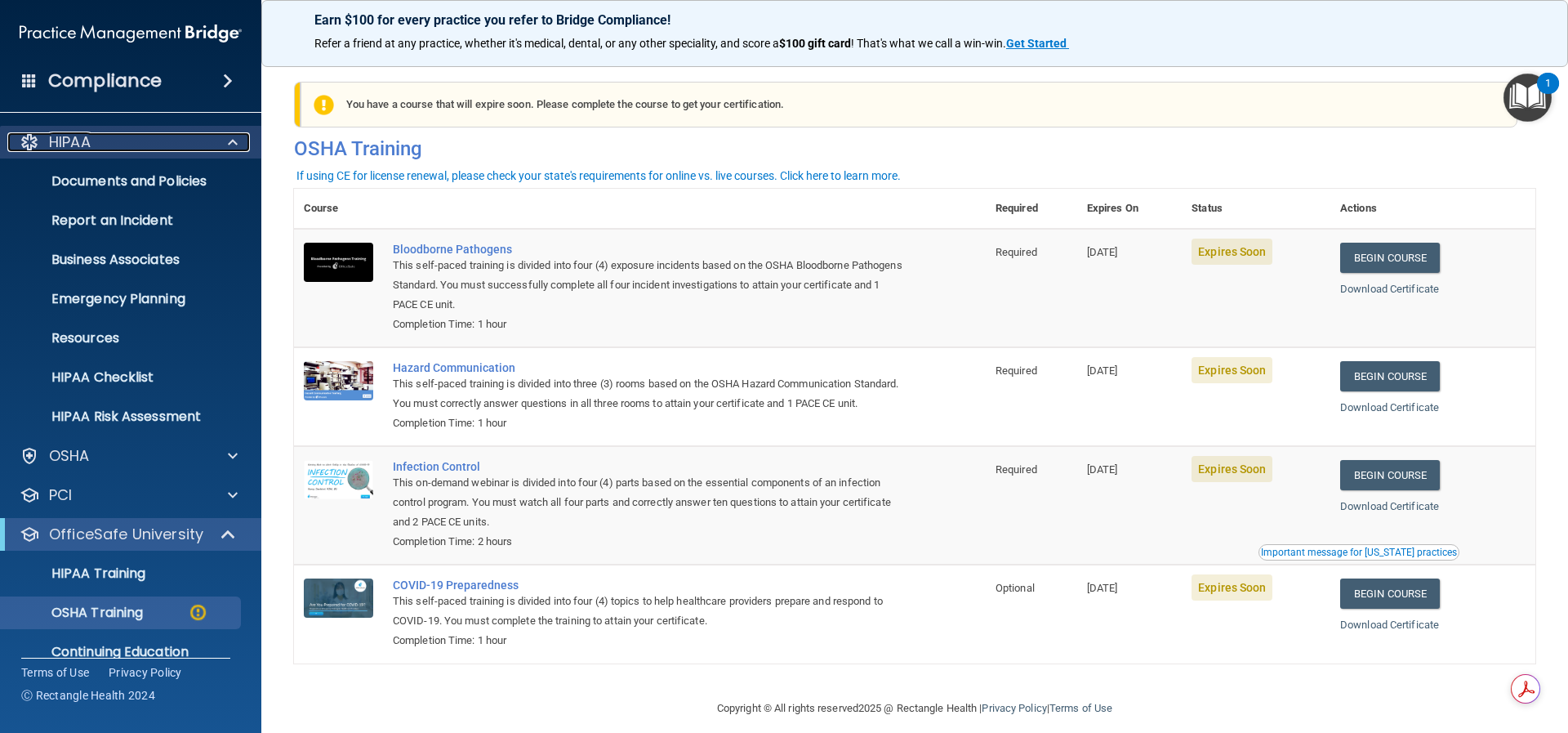
click at [86, 143] on p "HIPAA" at bounding box center [70, 142] width 42 height 20
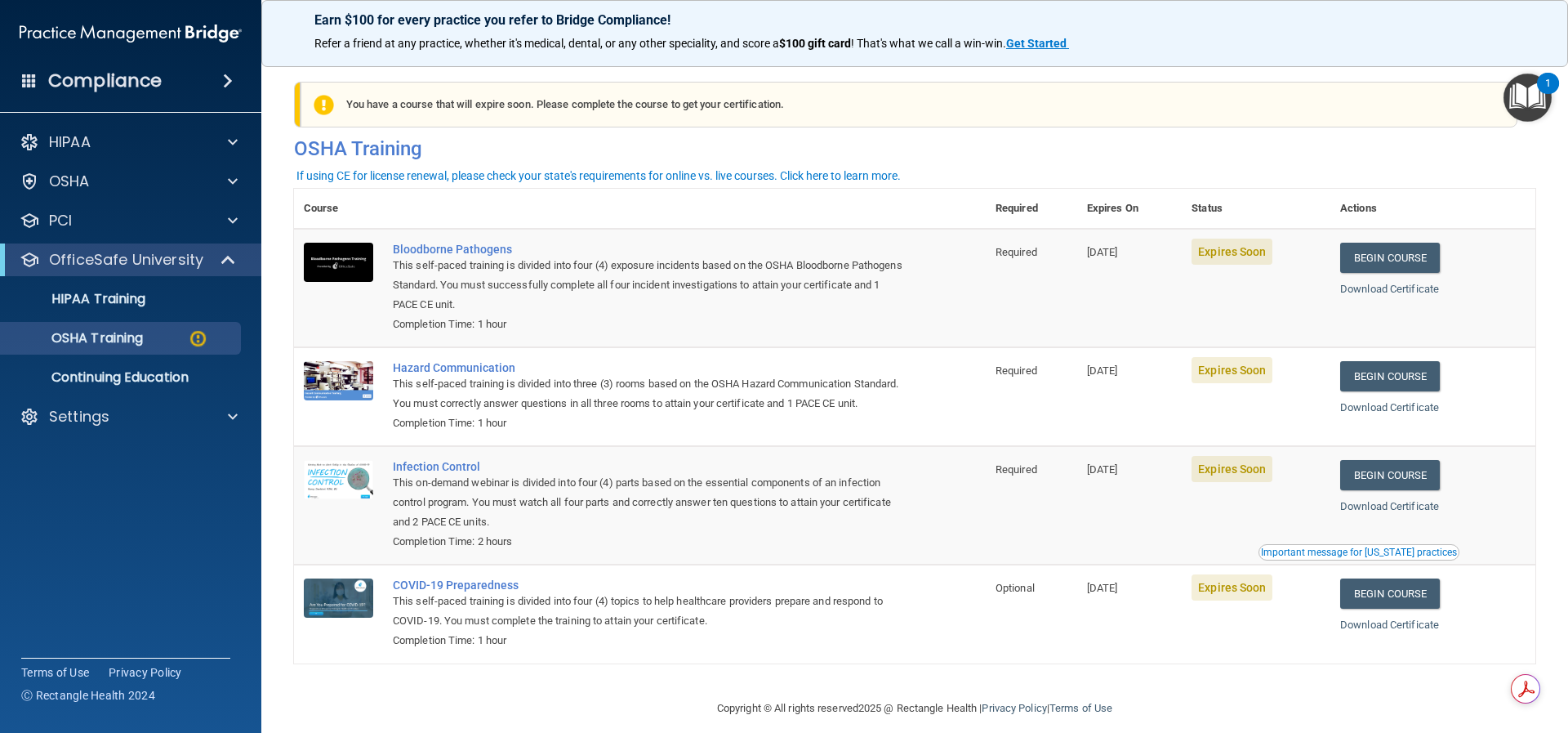
click at [63, 67] on div "Compliance" at bounding box center [130, 81] width 261 height 36
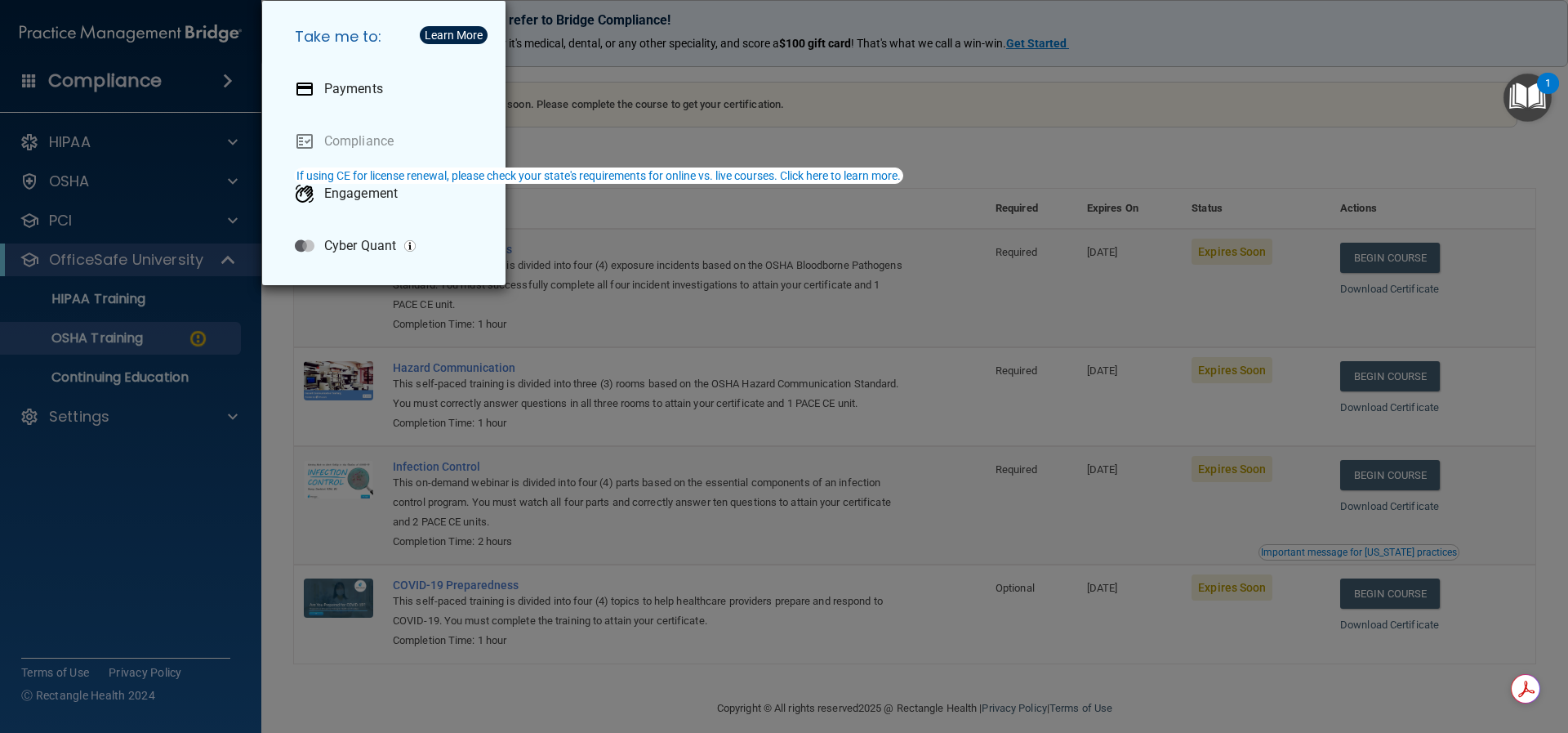
click at [131, 85] on div "Take me to: Payments Compliance Engagement Cyber Quant" at bounding box center [784, 366] width 1568 height 733
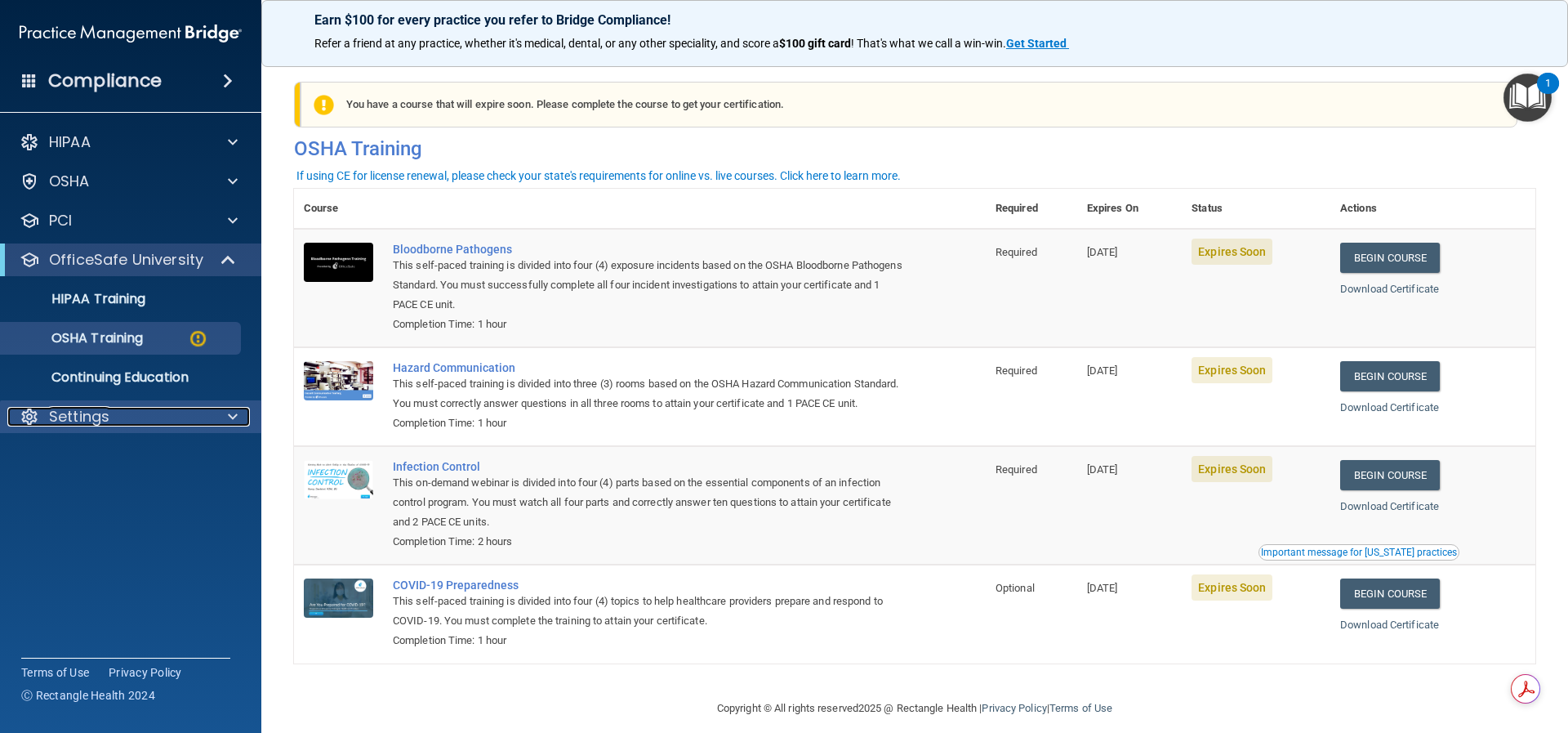
click at [87, 420] on p "Settings" at bounding box center [79, 417] width 61 height 20
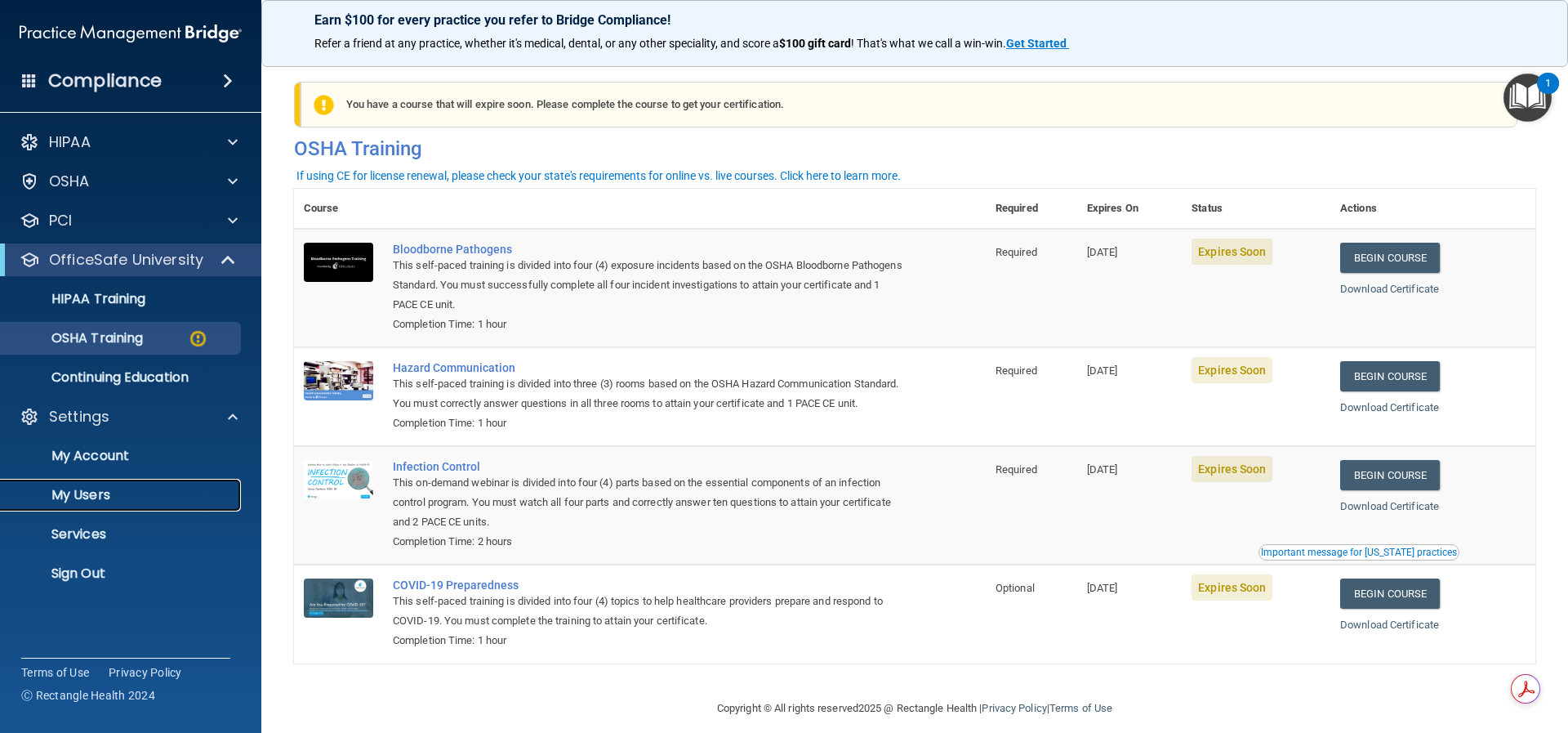
click at [87, 488] on p "My Users" at bounding box center [122, 495] width 223 height 16
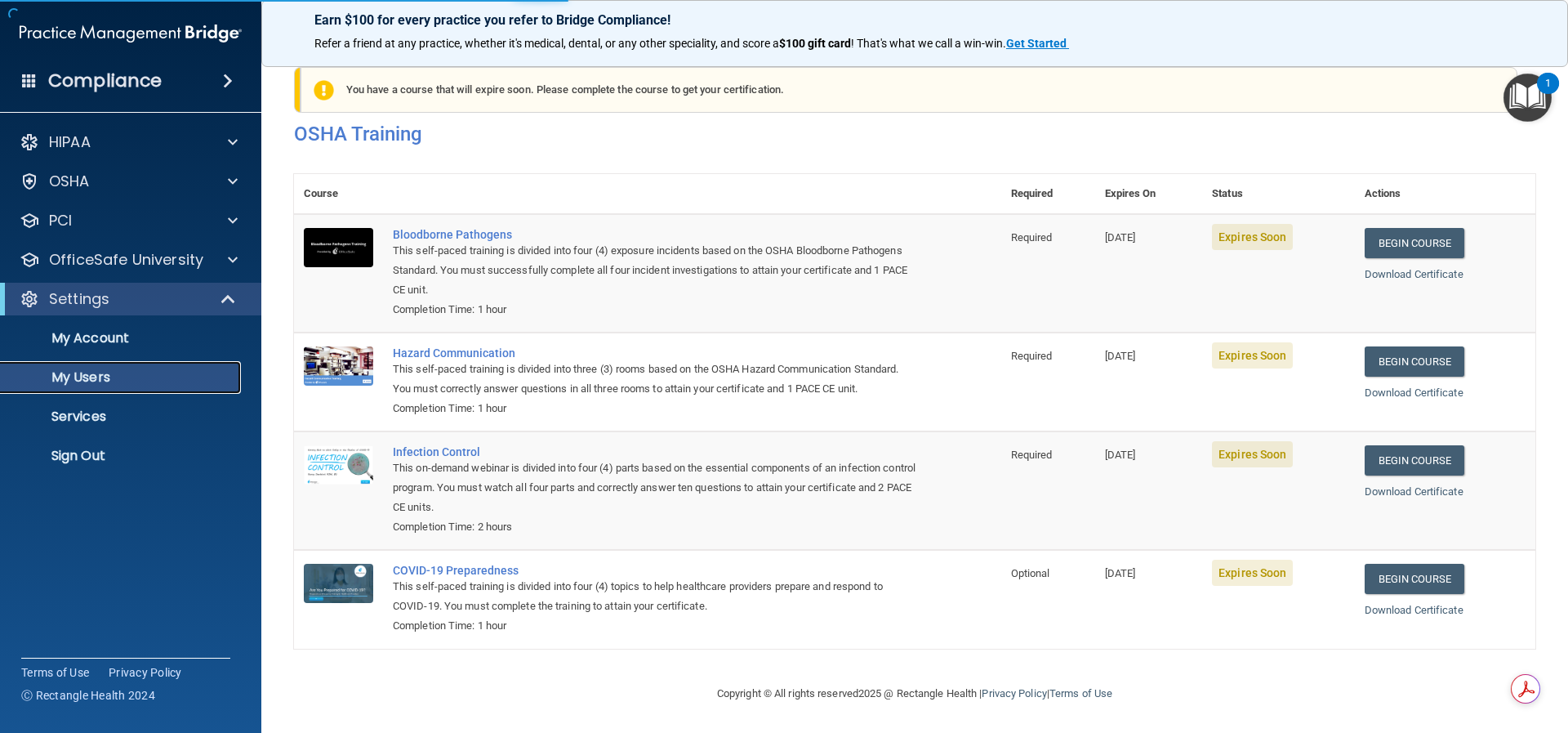
select select "20"
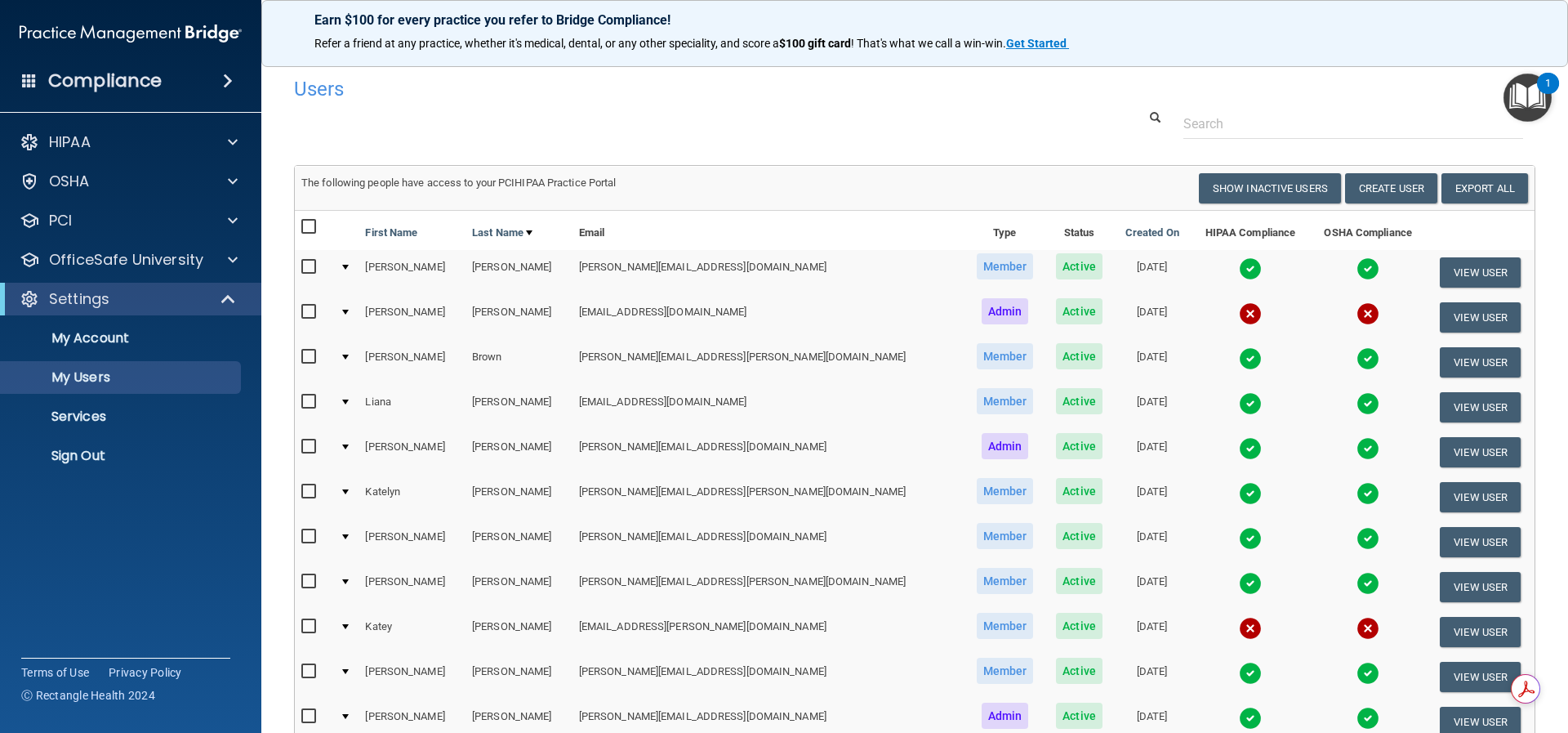
click at [84, 81] on h4 "Compliance" at bounding box center [104, 81] width 113 height 23
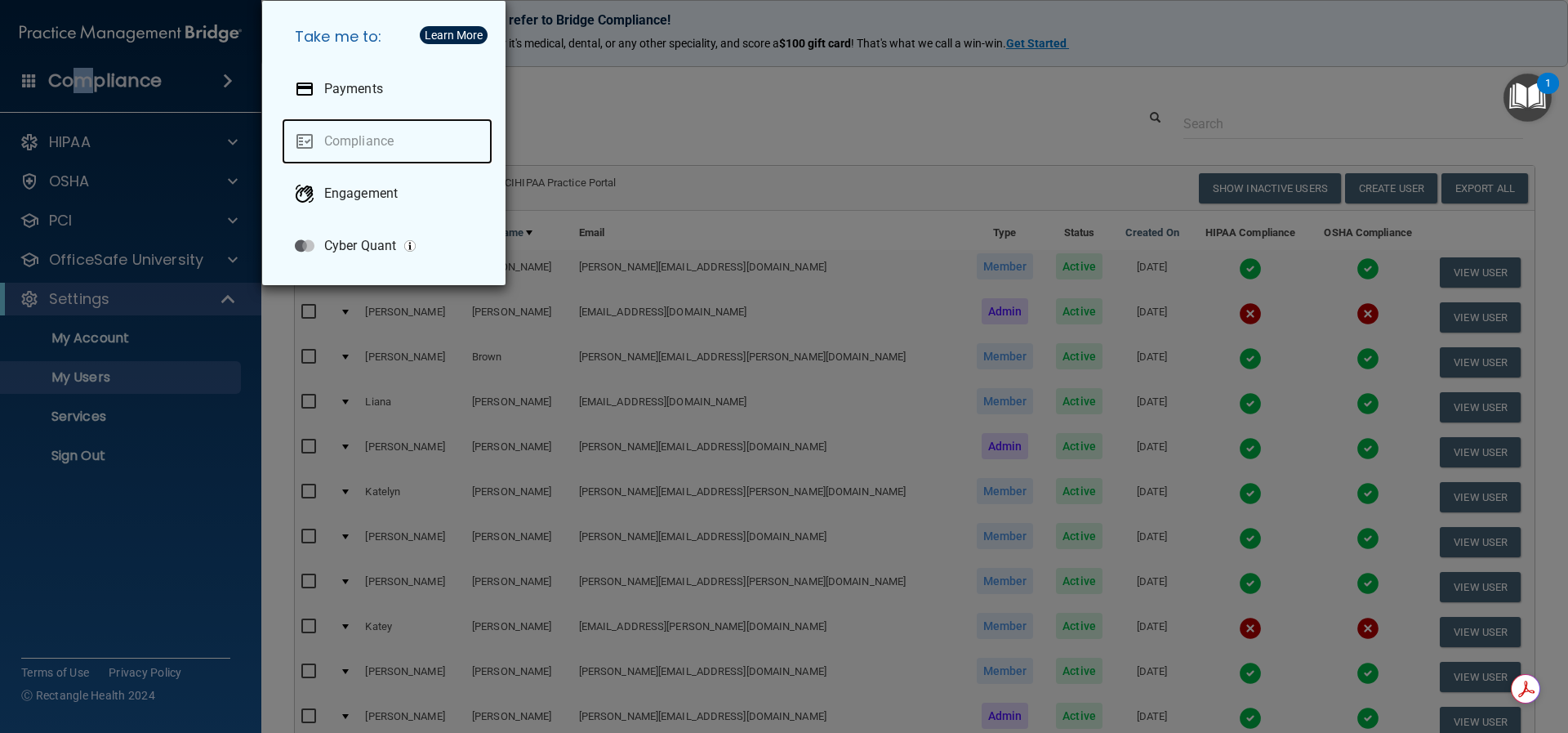
click at [341, 131] on link "Compliance" at bounding box center [387, 141] width 211 height 46
click at [71, 171] on div "Take me to: Payments Compliance Engagement Cyber Quant" at bounding box center [784, 366] width 1568 height 733
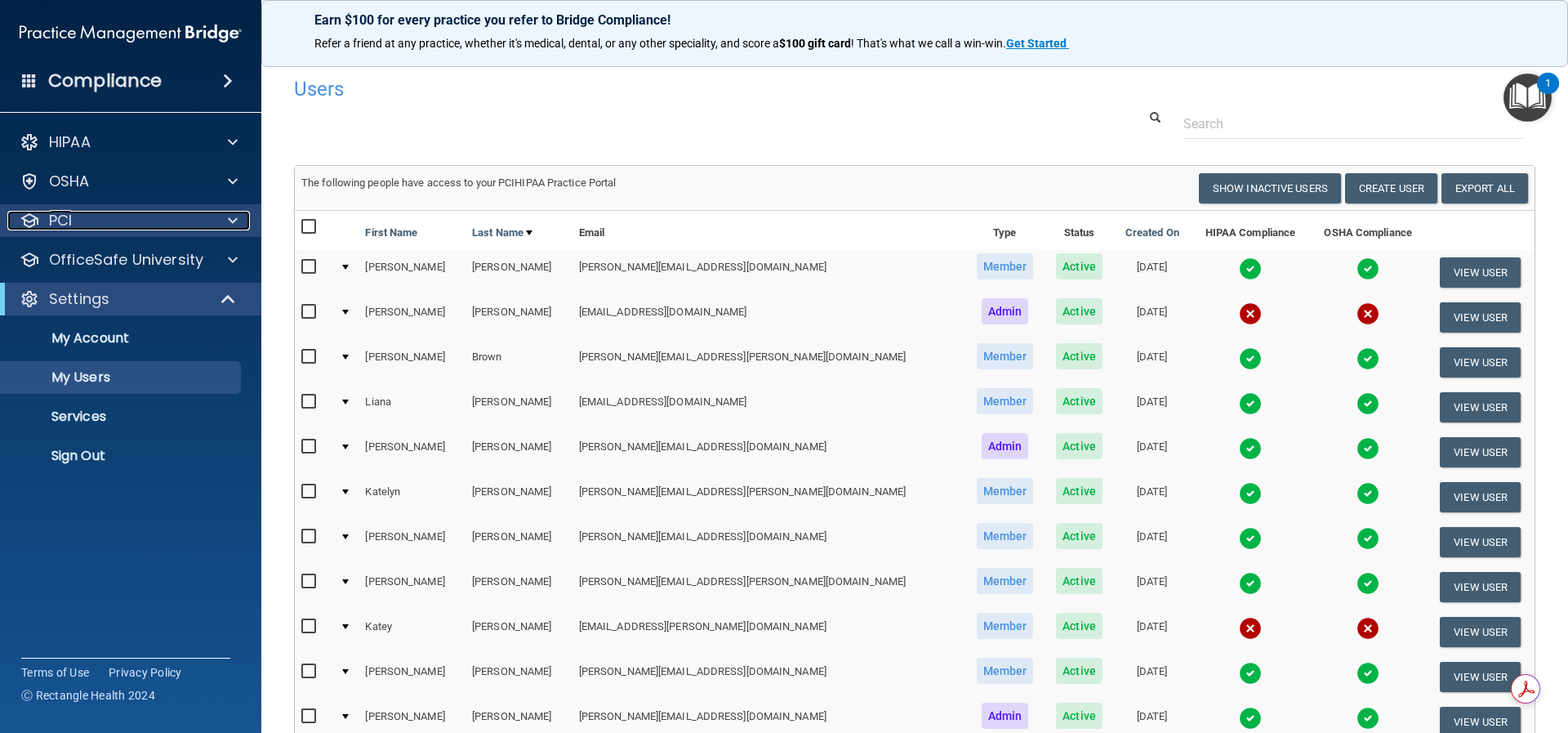
click at [86, 217] on div "PCI" at bounding box center [108, 221] width 203 height 20
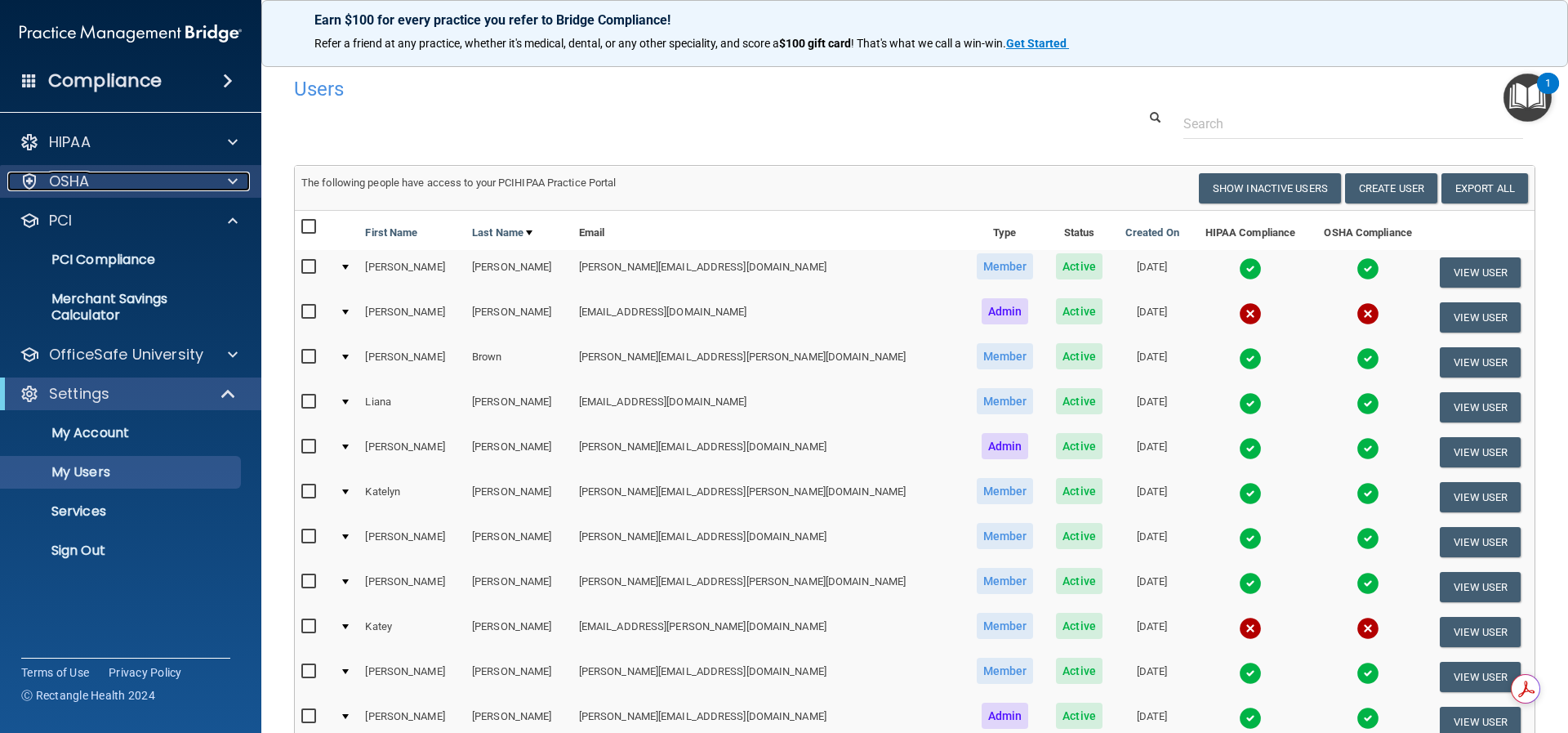
click at [86, 190] on p "OSHA" at bounding box center [69, 181] width 41 height 20
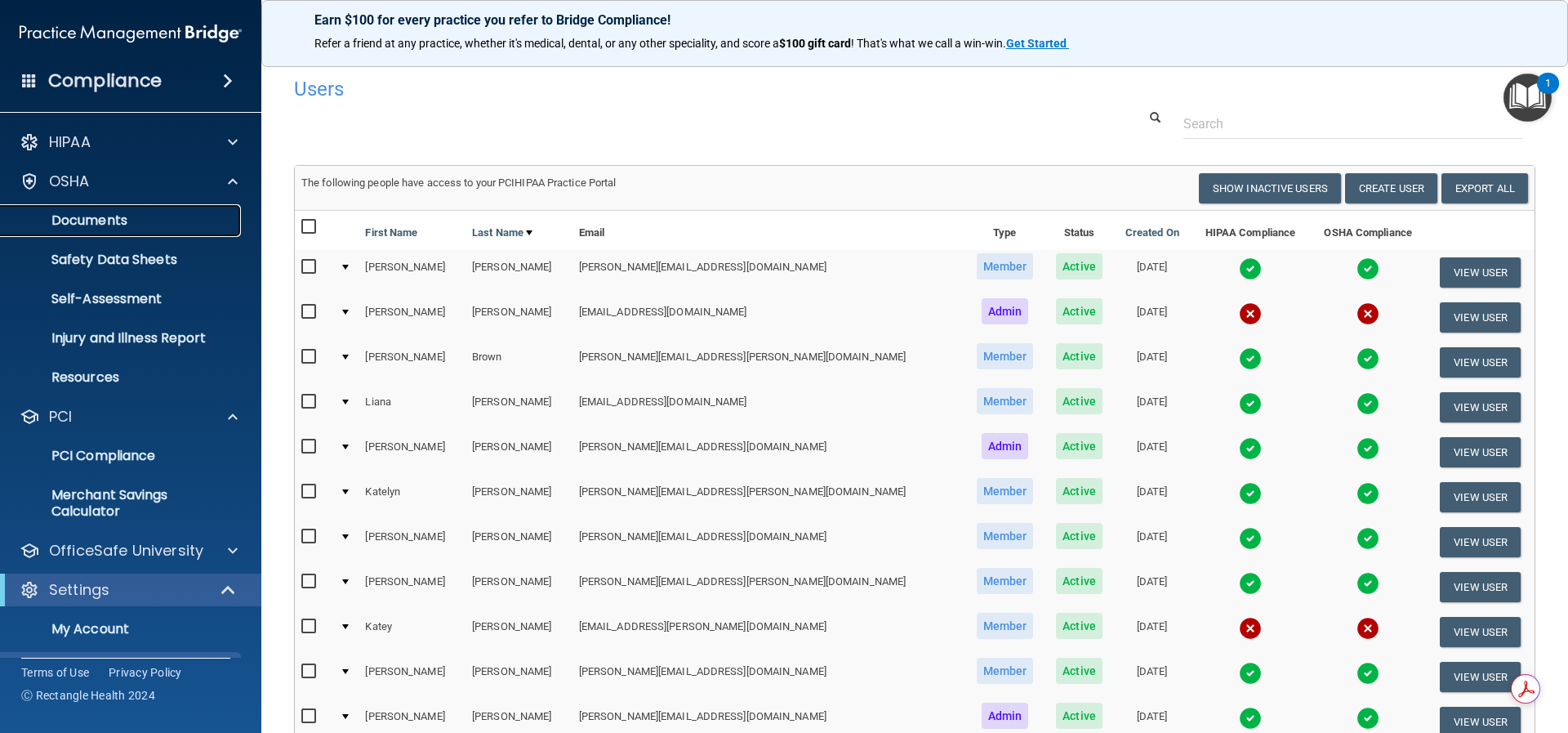
click at [103, 215] on p "Documents" at bounding box center [122, 221] width 223 height 16
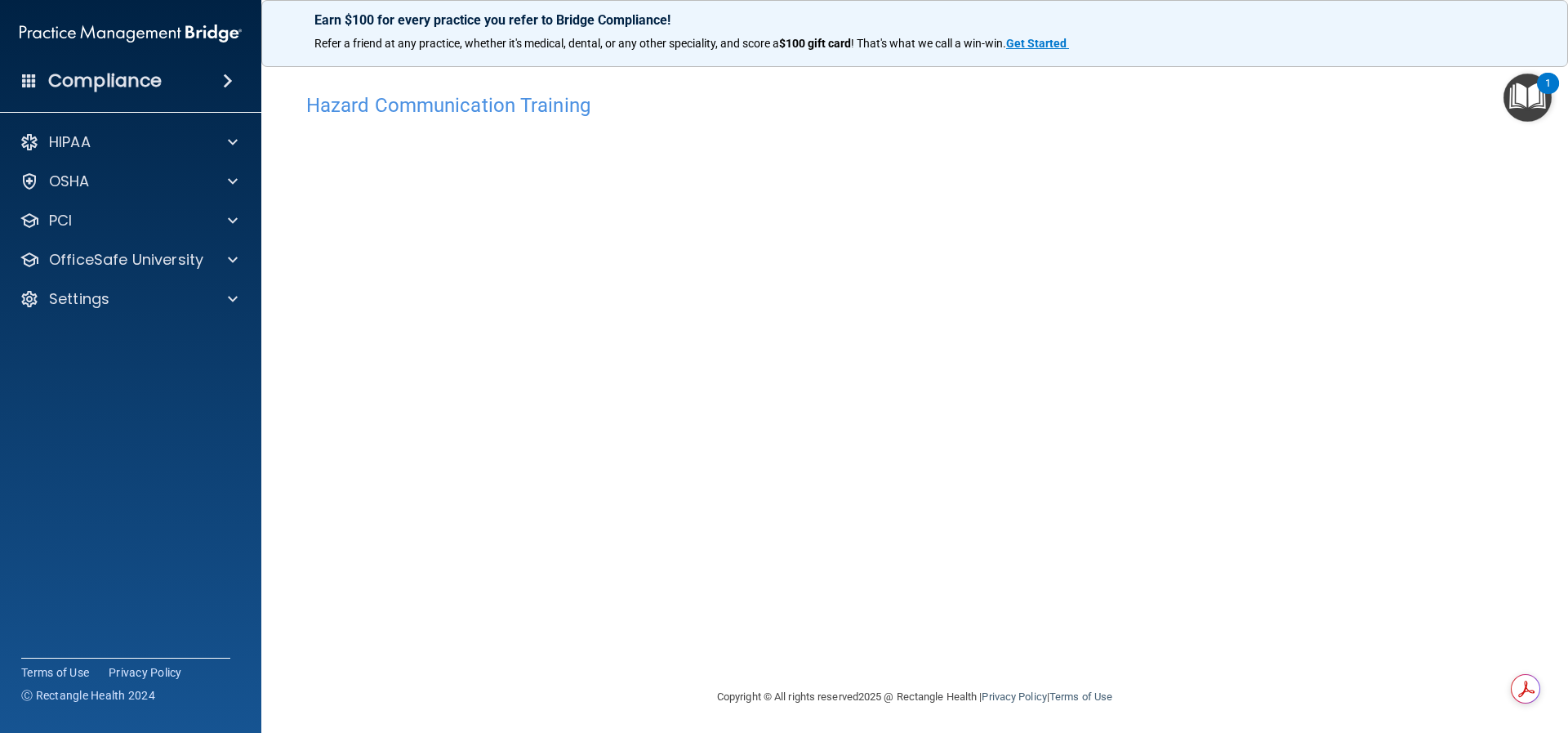
scroll to position [3, 0]
click at [1166, 530] on div "Hazard Communication Training This course doesn’t expire until 09/12/2025. Are …" at bounding box center [915, 382] width 1241 height 602
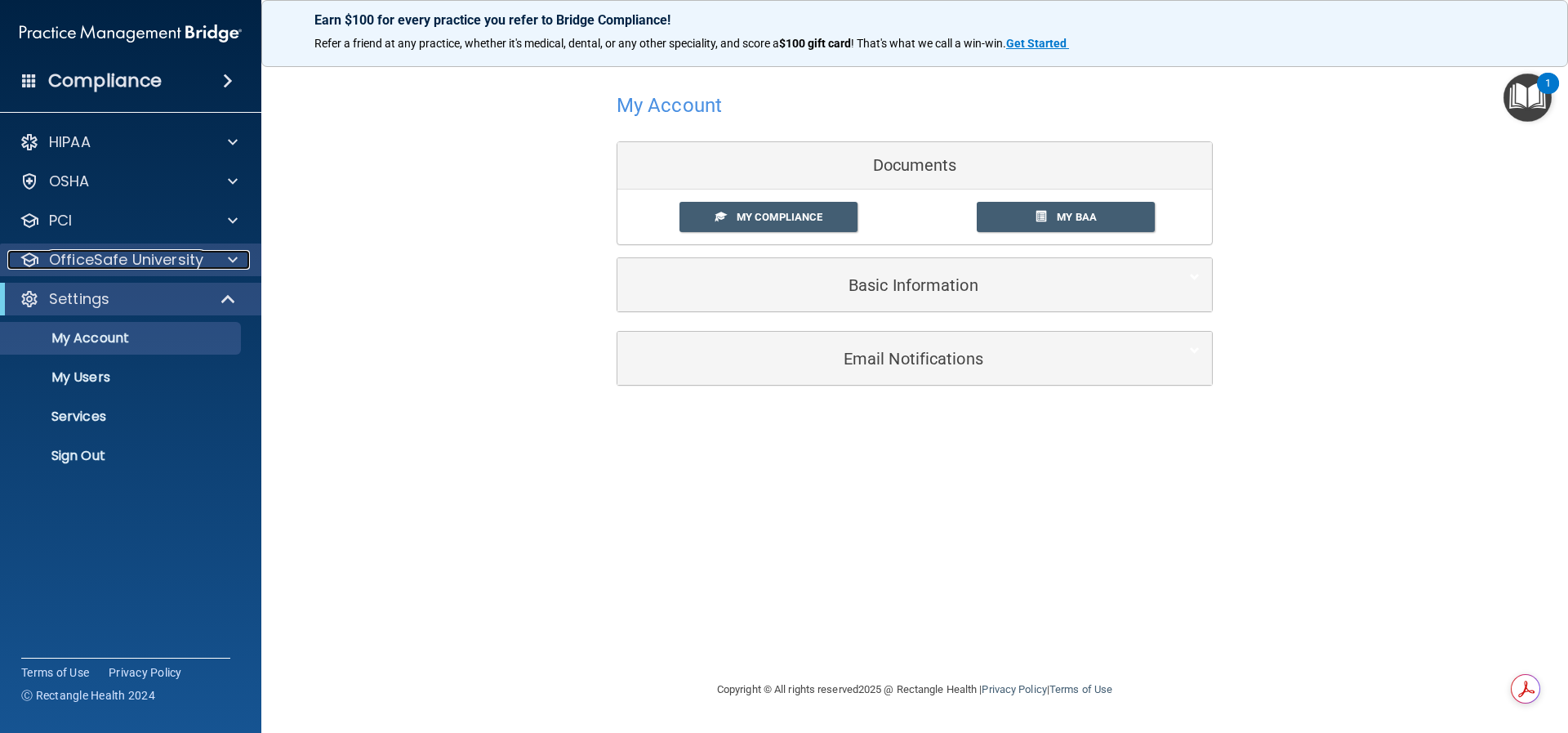
click at [67, 254] on p "OfficeSafe University" at bounding box center [125, 260] width 154 height 20
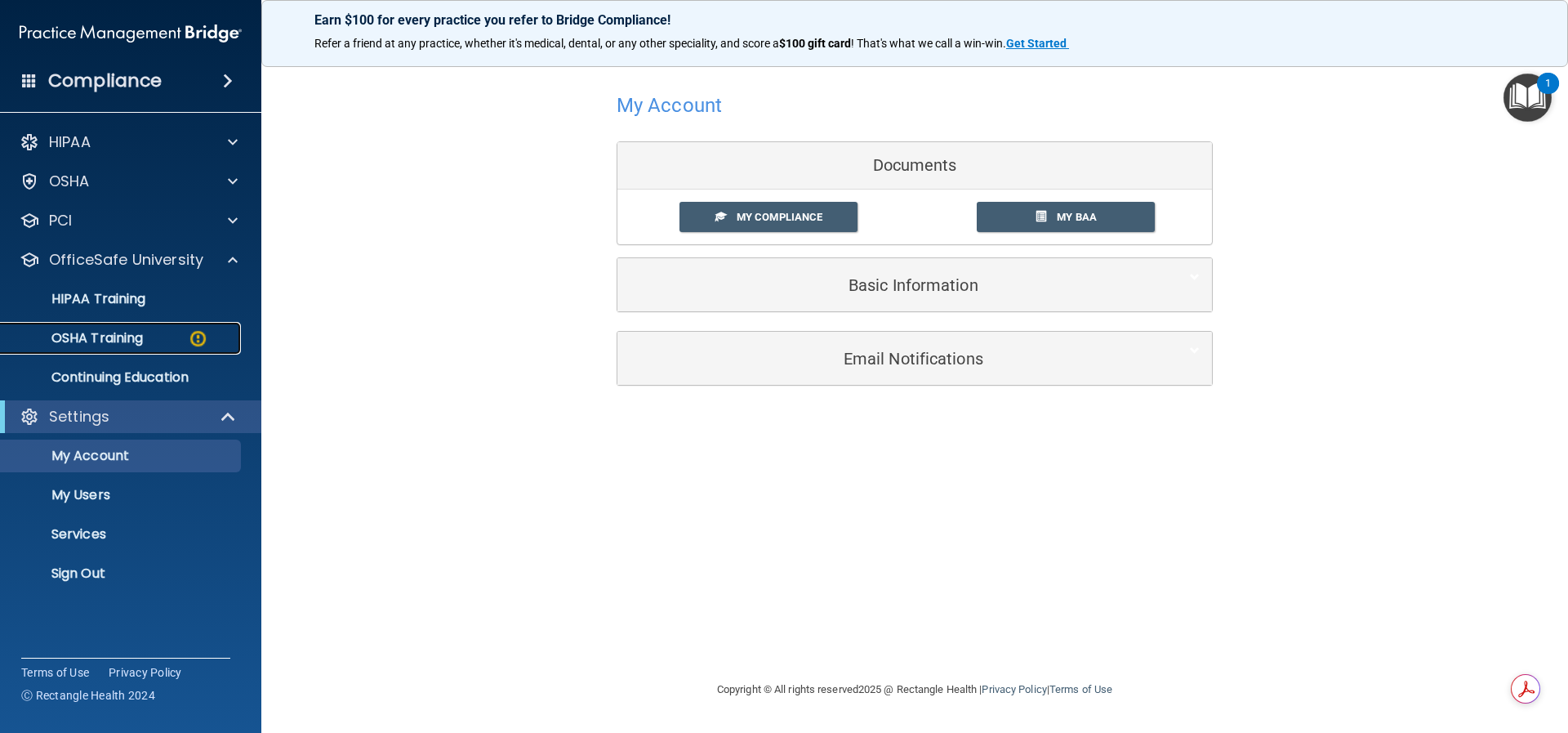
click at [84, 330] on p "OSHA Training" at bounding box center [77, 338] width 132 height 16
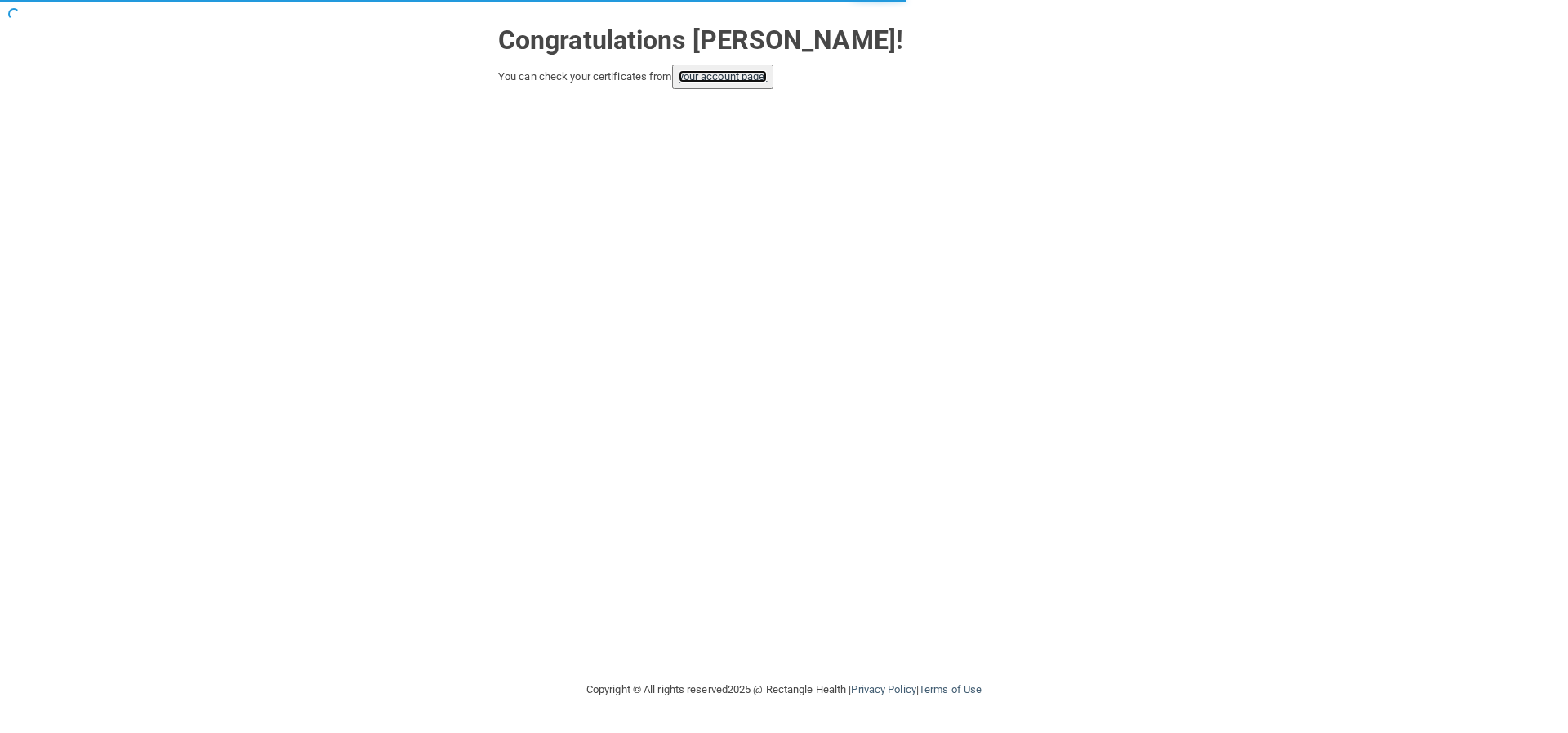
click at [716, 74] on link "your account page!" at bounding box center [724, 77] width 89 height 12
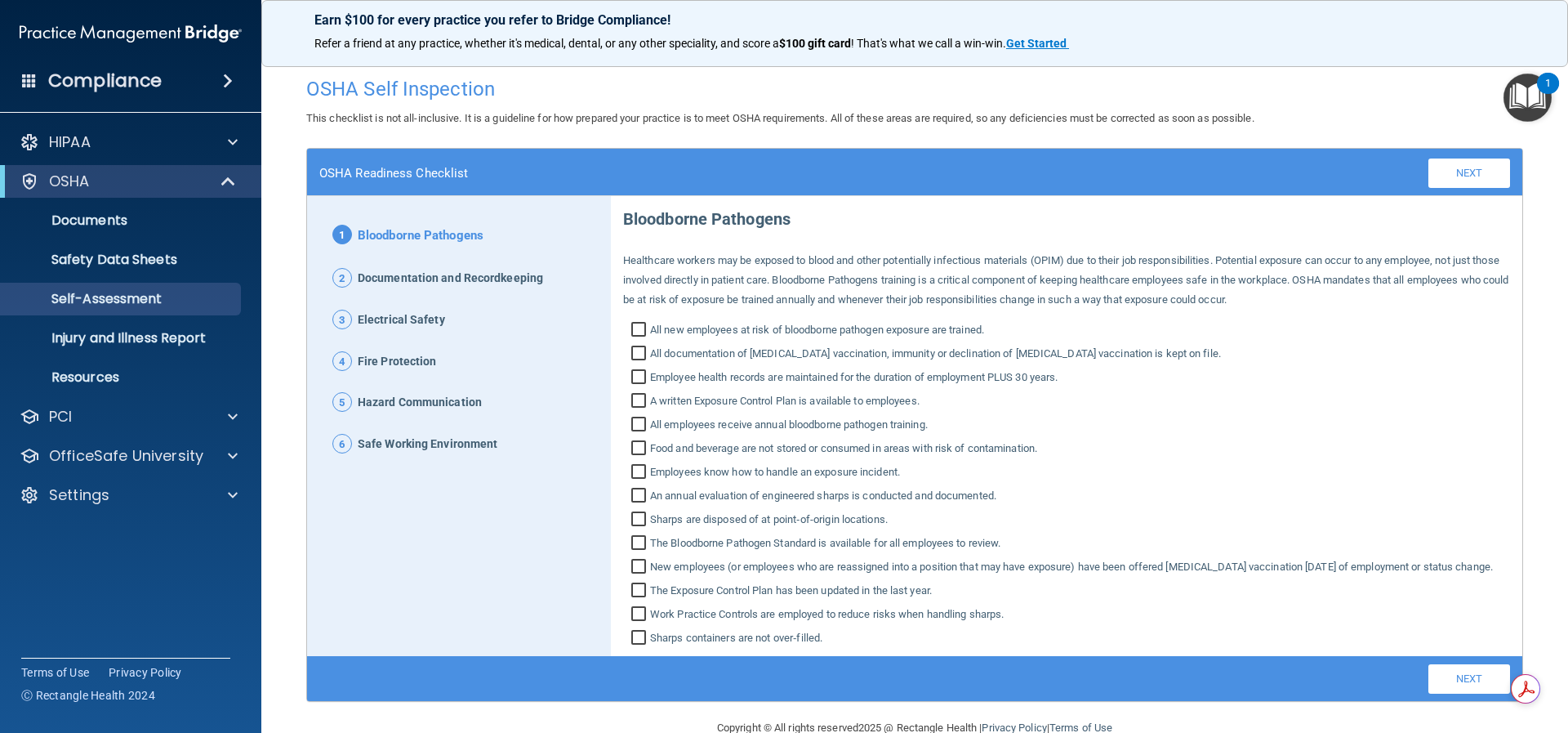
scroll to position [54, 0]
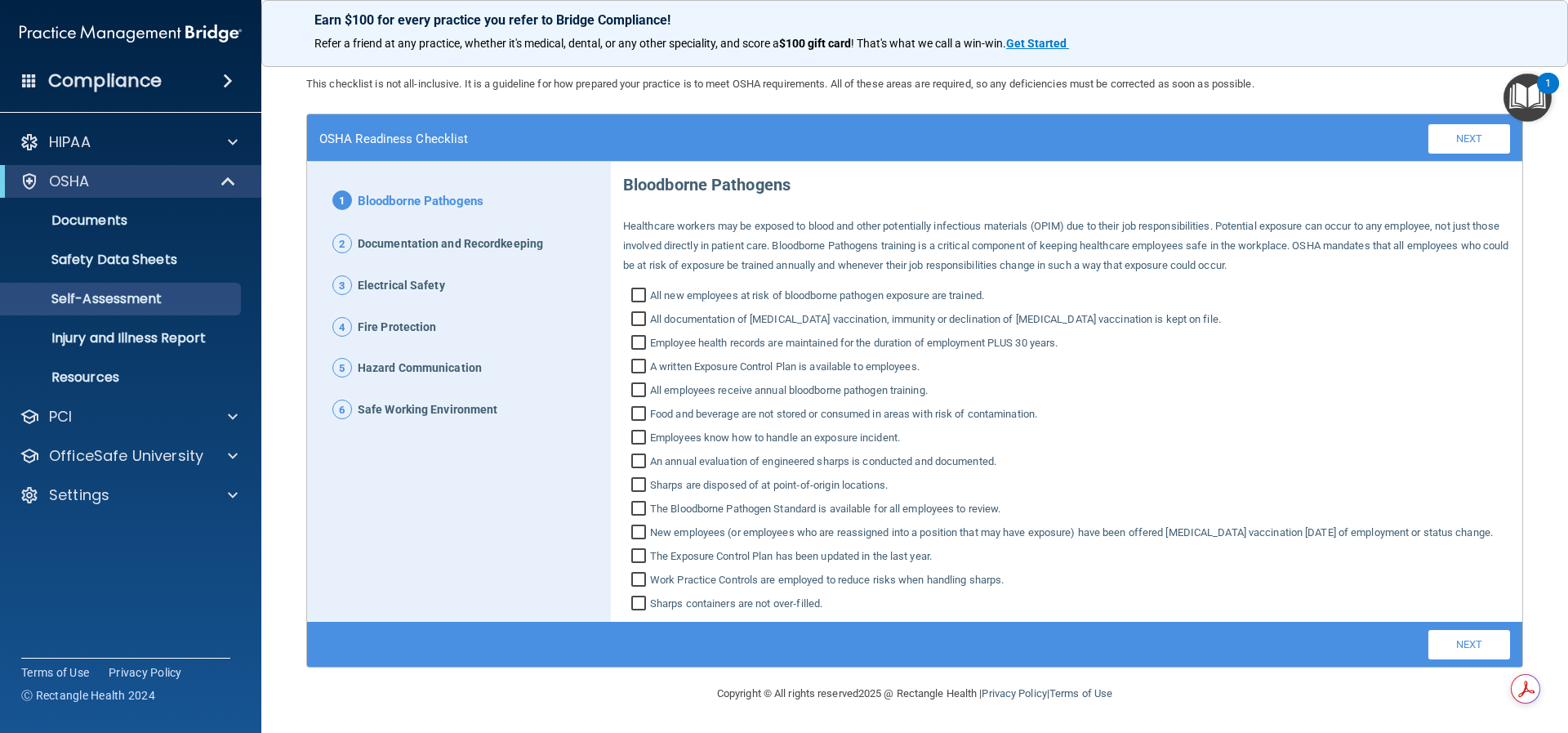
click at [390, 234] on span "Documentation and Recordkeeping" at bounding box center [450, 244] width 185 height 21
click at [336, 234] on span "2" at bounding box center [342, 244] width 20 height 20
click at [82, 460] on p "OfficeSafe University" at bounding box center [125, 456] width 154 height 20
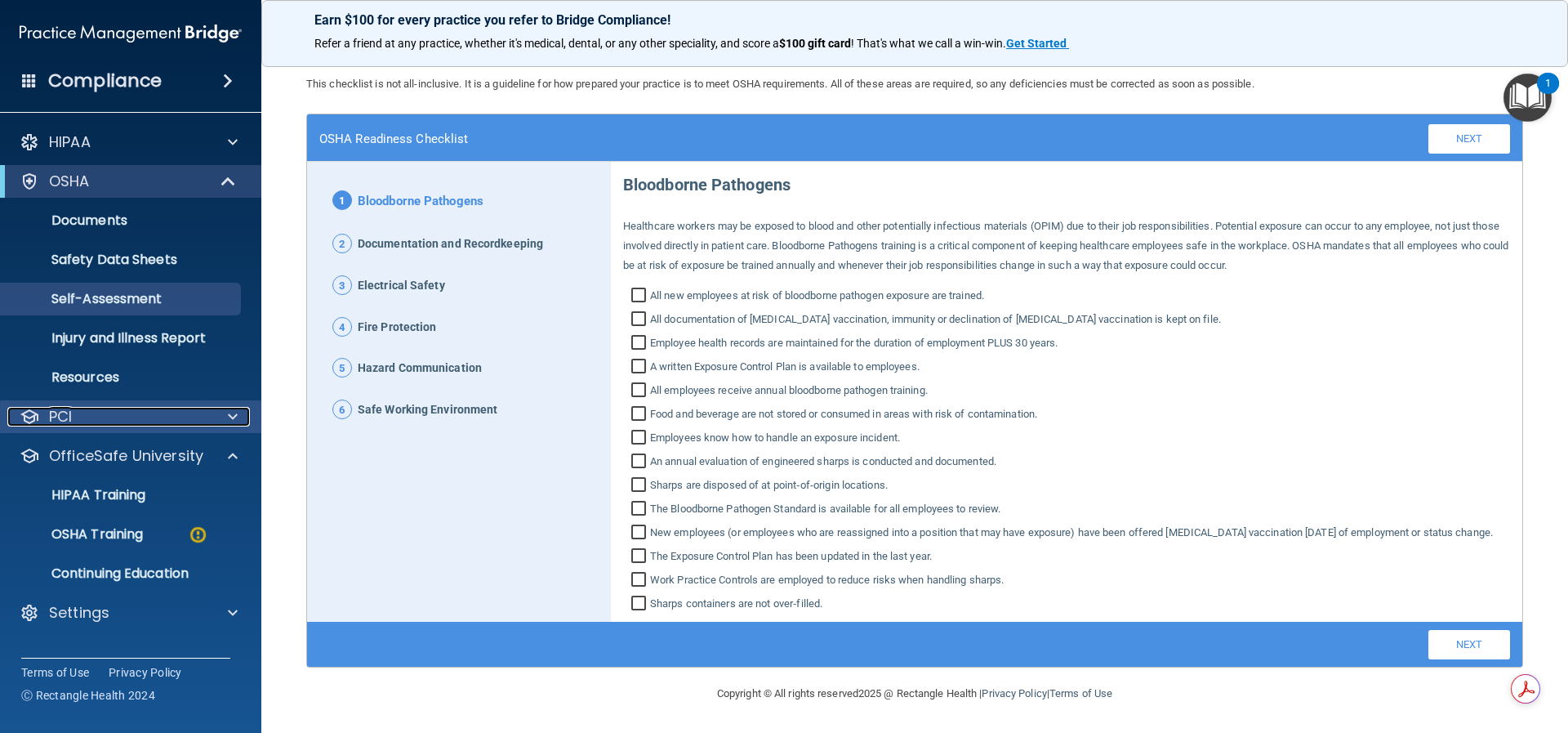
click at [57, 416] on p "PCI" at bounding box center [60, 417] width 23 height 20
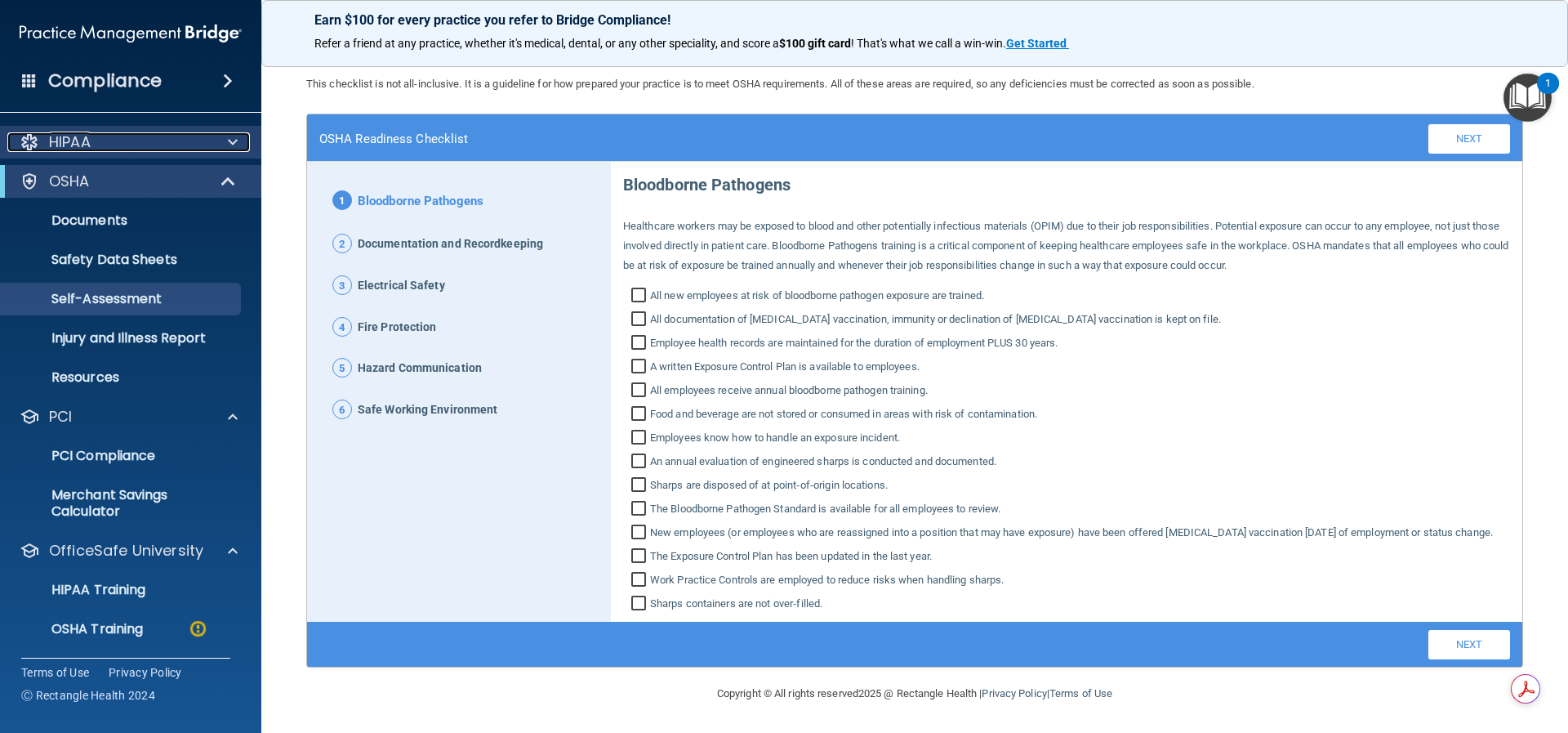
click at [56, 140] on p "HIPAA" at bounding box center [70, 142] width 42 height 20
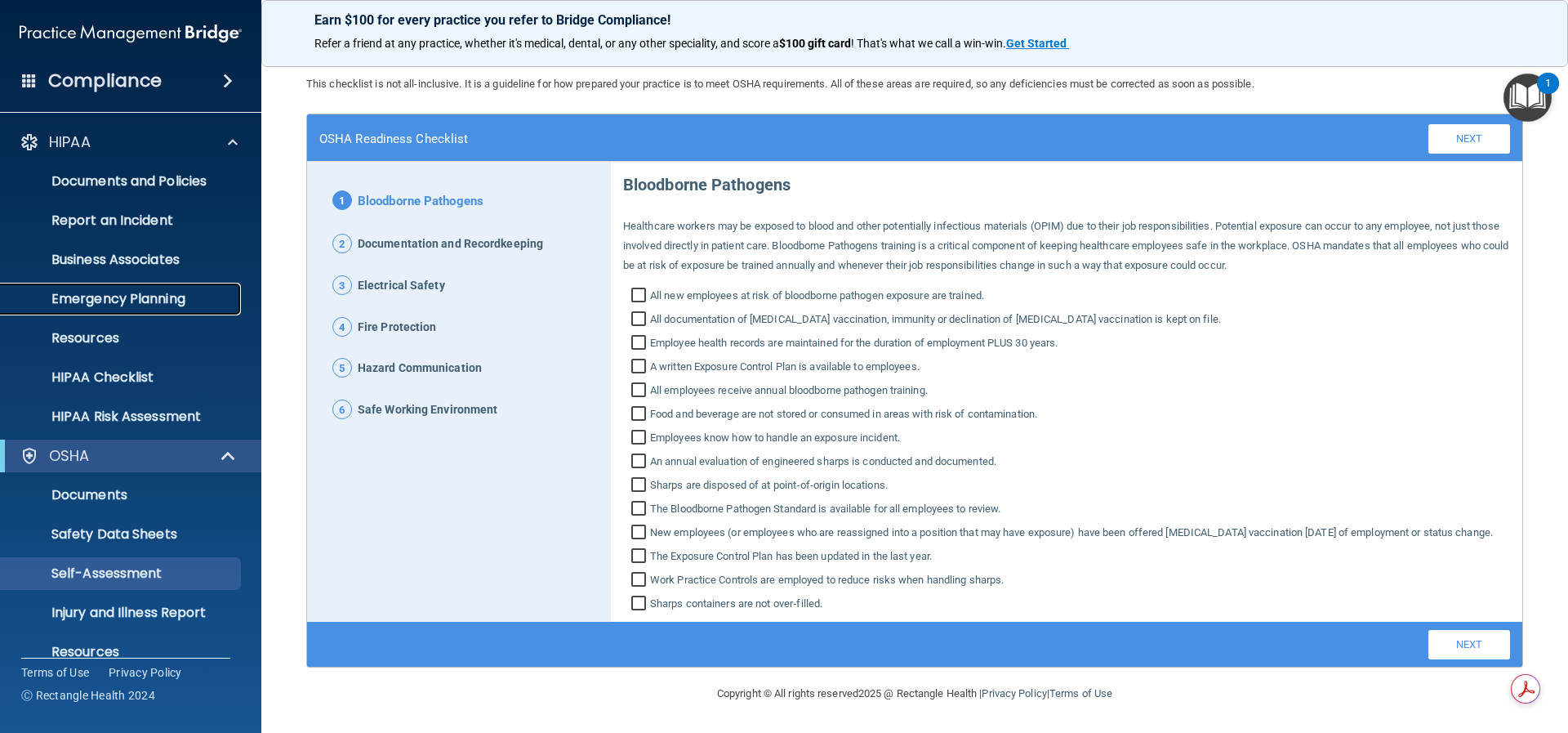
click at [91, 298] on p "Emergency Planning" at bounding box center [122, 298] width 223 height 16
